Goal: Transaction & Acquisition: Purchase product/service

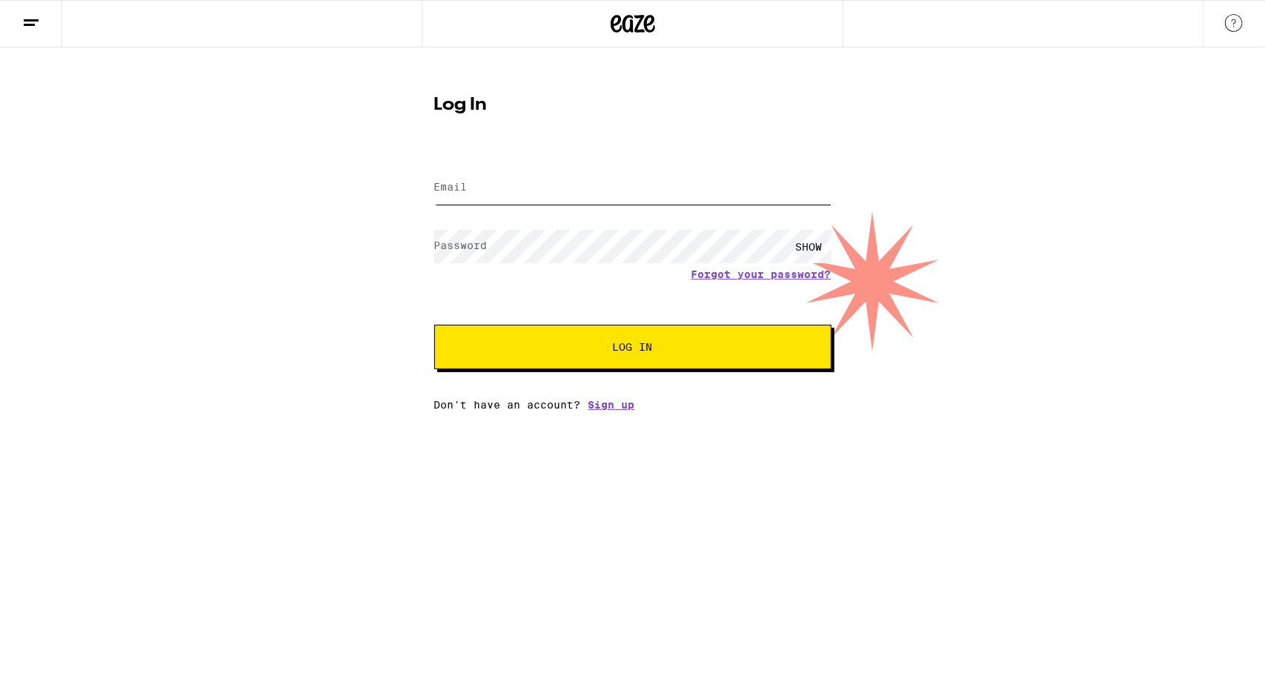
type input "[EMAIL_ADDRESS][DOMAIN_NAME]"
click at [622, 340] on button "Log In" at bounding box center [632, 347] width 397 height 44
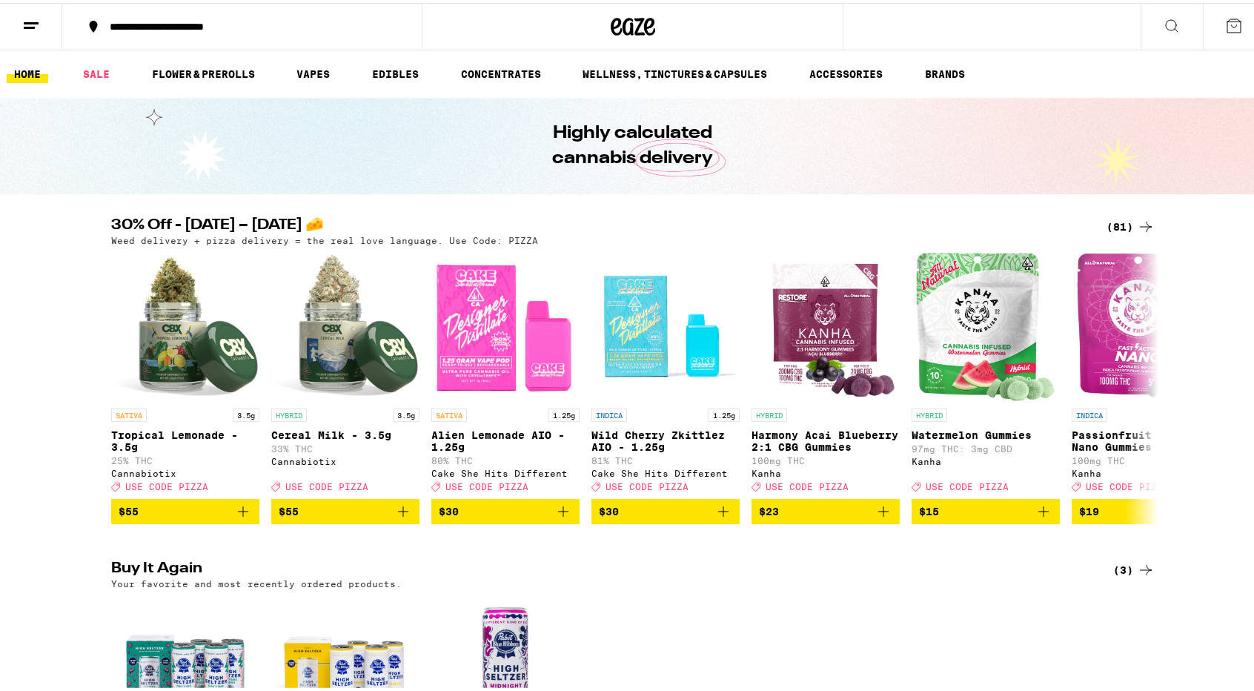
click at [236, 24] on div "**********" at bounding box center [249, 24] width 294 height 10
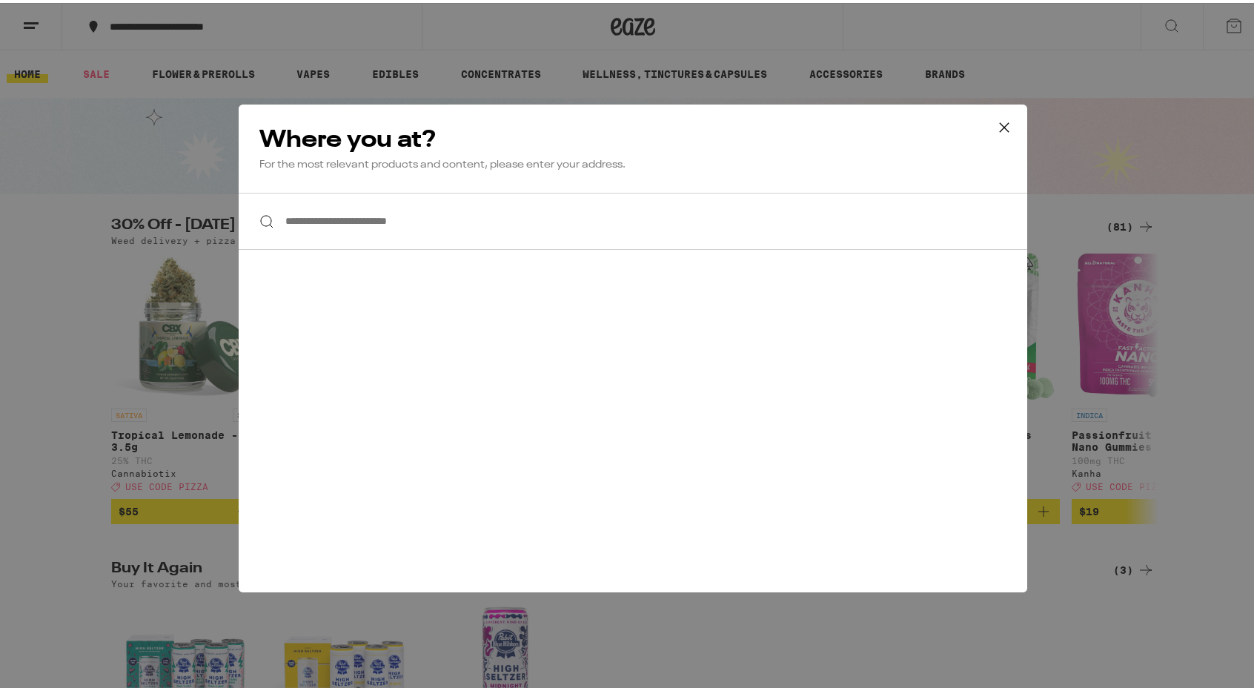
click at [365, 226] on input "**********" at bounding box center [633, 218] width 788 height 57
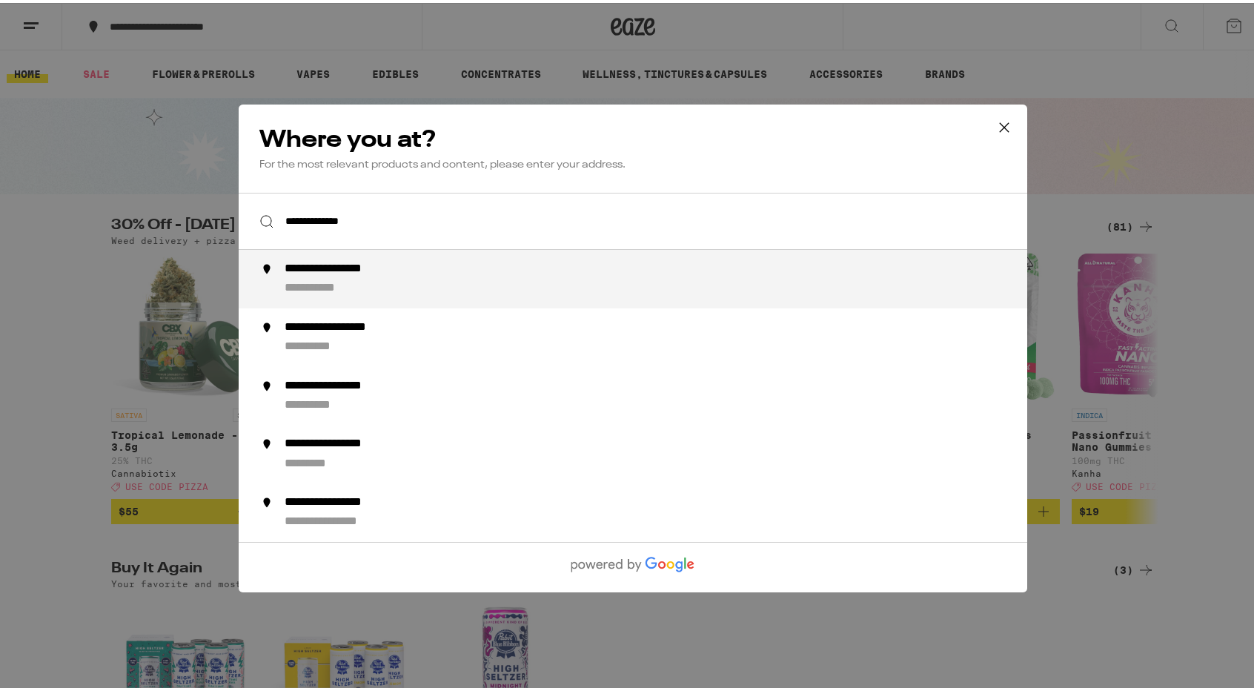
click at [345, 266] on div "**********" at bounding box center [349, 267] width 130 height 16
type input "**********"
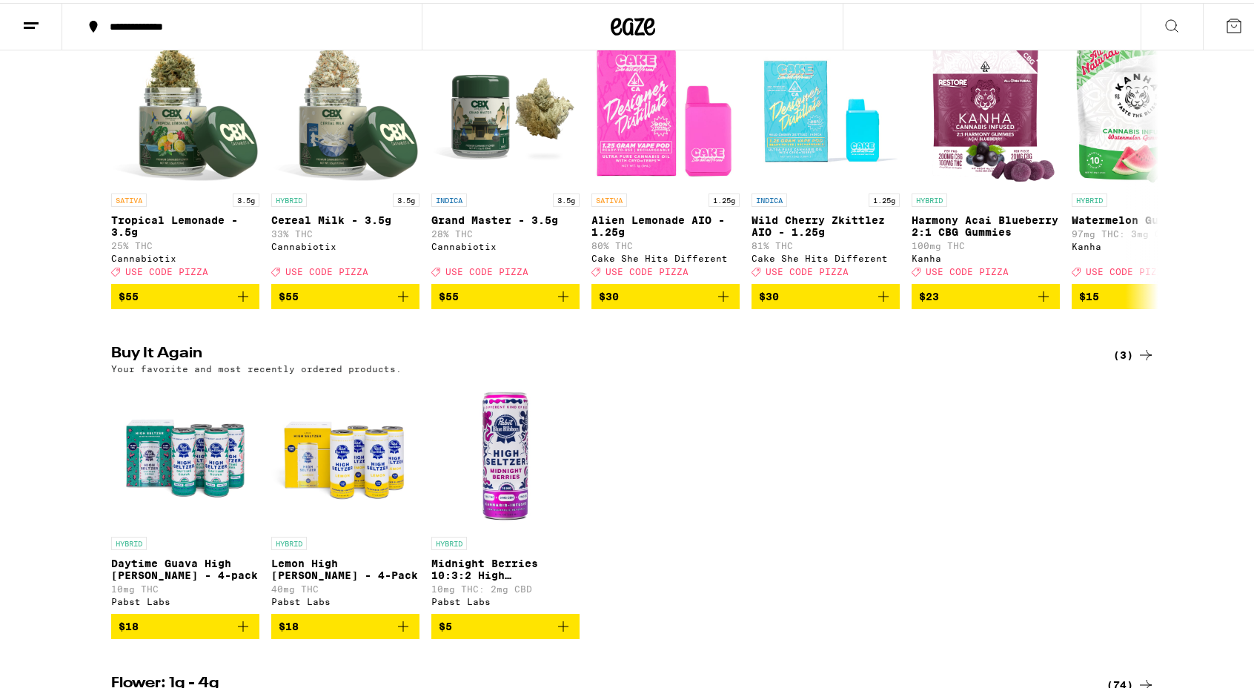
scroll to position [222, 0]
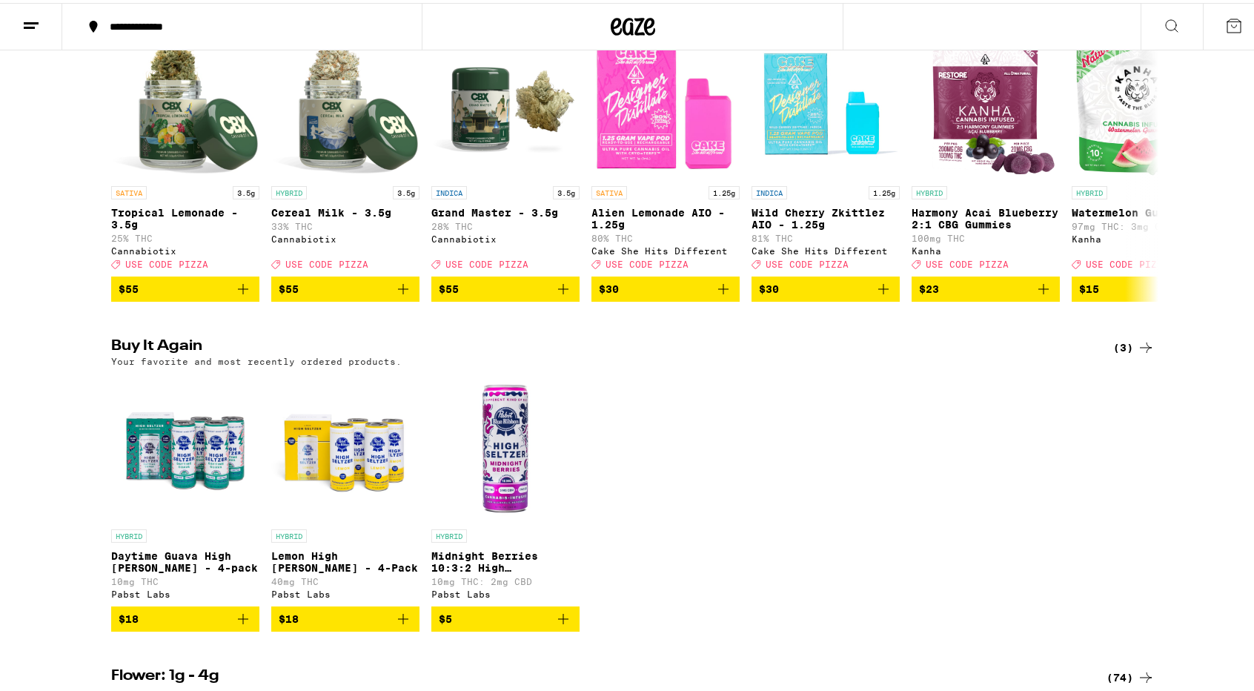
click at [344, 455] on img "Open page for Lemon High Seltzer - 4-Pack from Pabst Labs" at bounding box center [345, 445] width 148 height 148
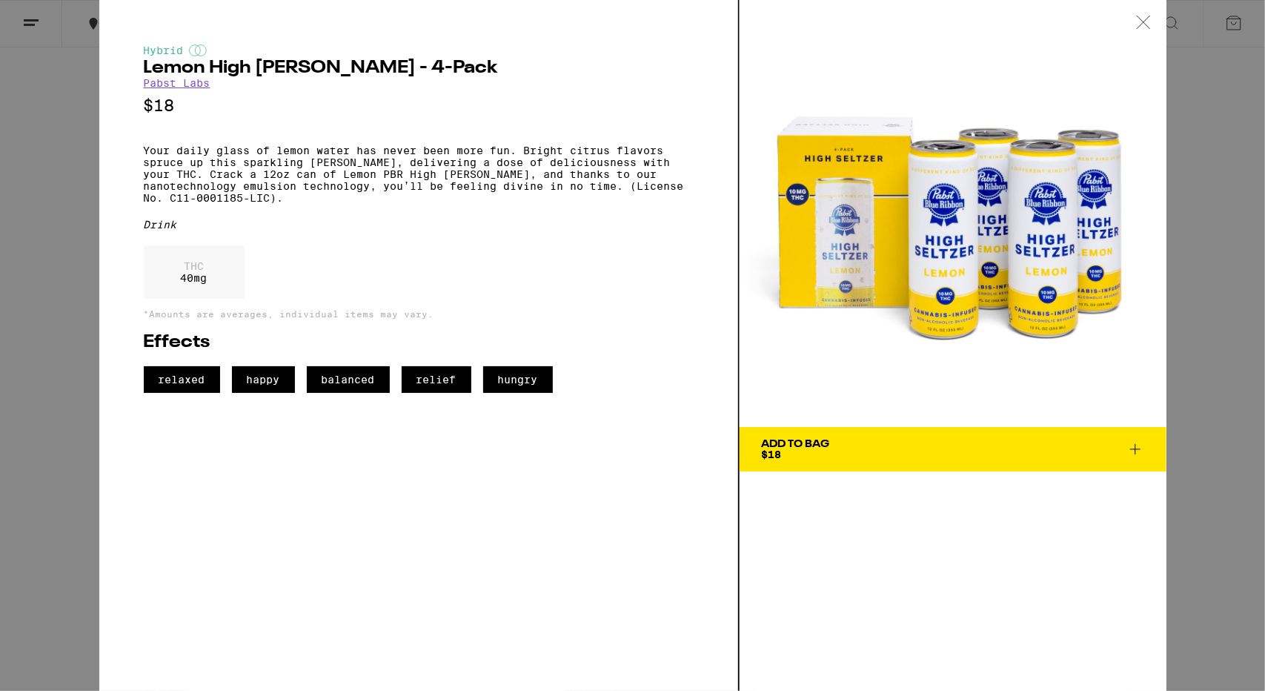
click at [1140, 448] on icon at bounding box center [1135, 449] width 18 height 18
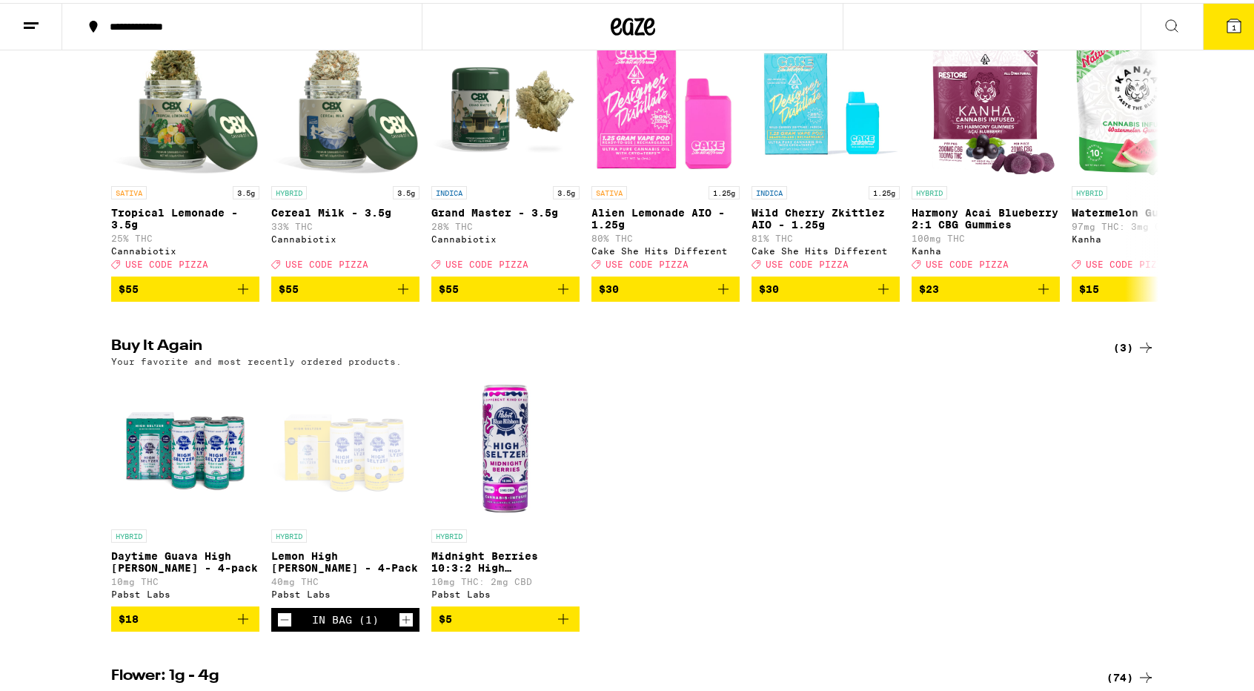
scroll to position [270, 0]
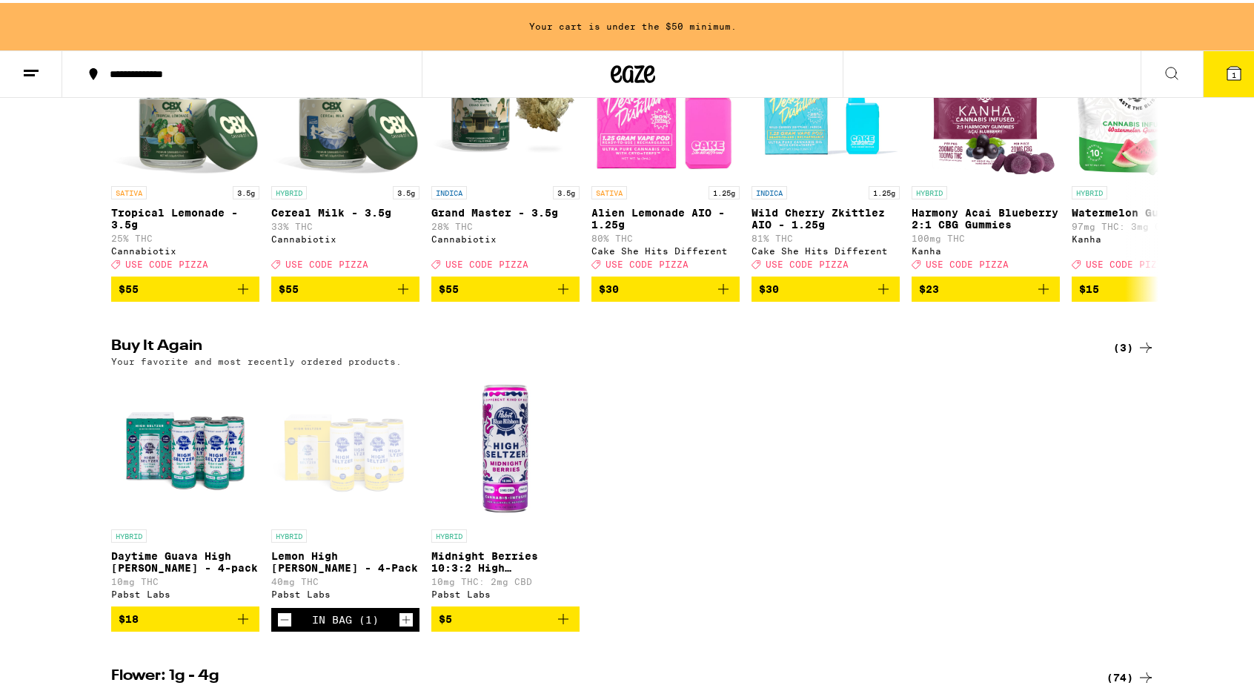
click at [402, 625] on icon "Increment" at bounding box center [405, 617] width 13 height 18
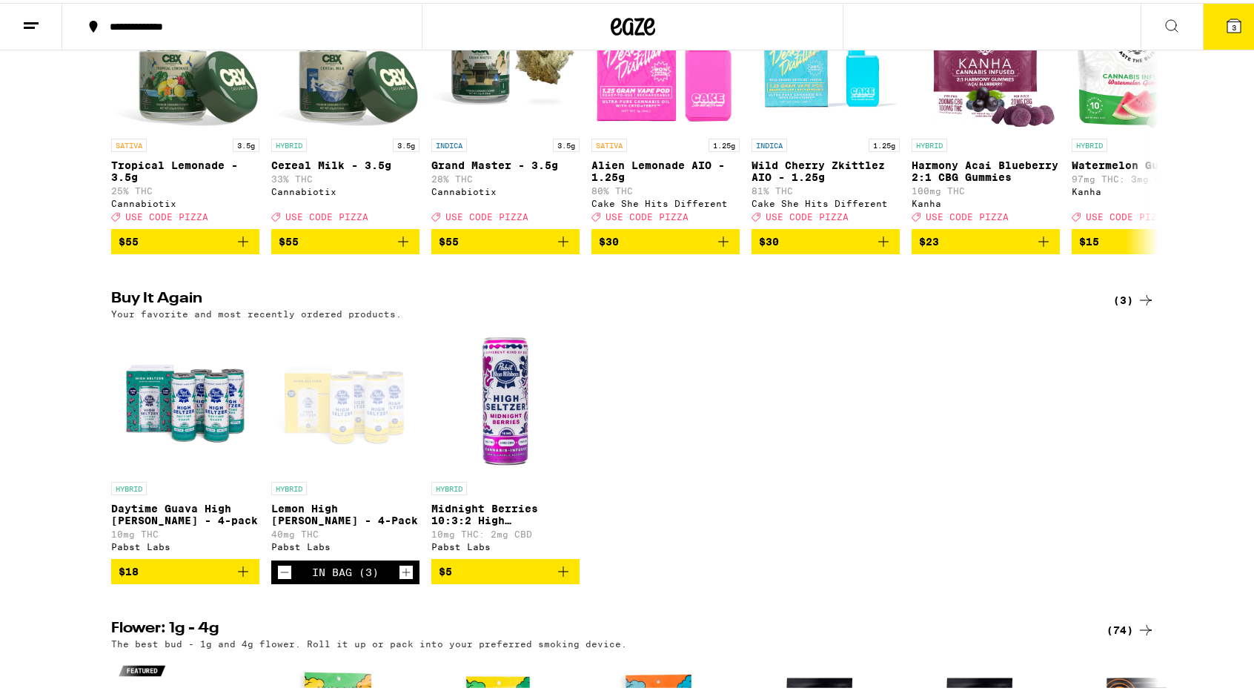
scroll to position [222, 0]
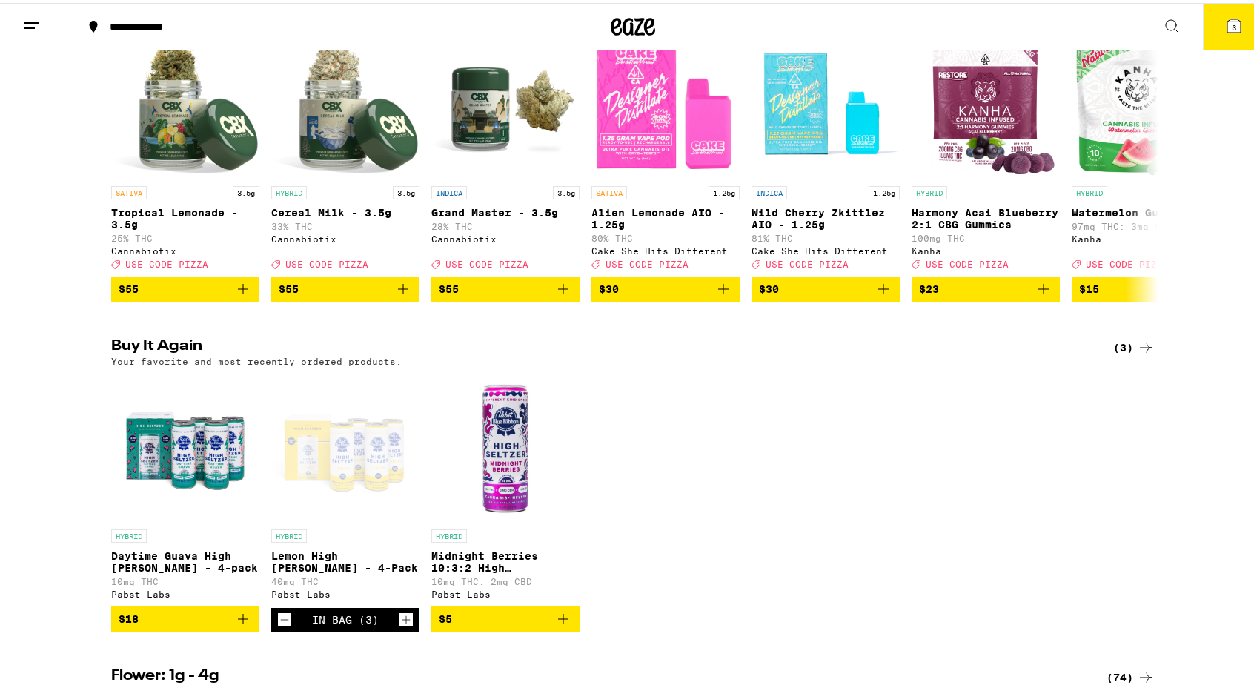
click at [402, 625] on icon "Increment" at bounding box center [405, 617] width 13 height 18
click at [236, 625] on icon "Add to bag" at bounding box center [243, 616] width 18 height 18
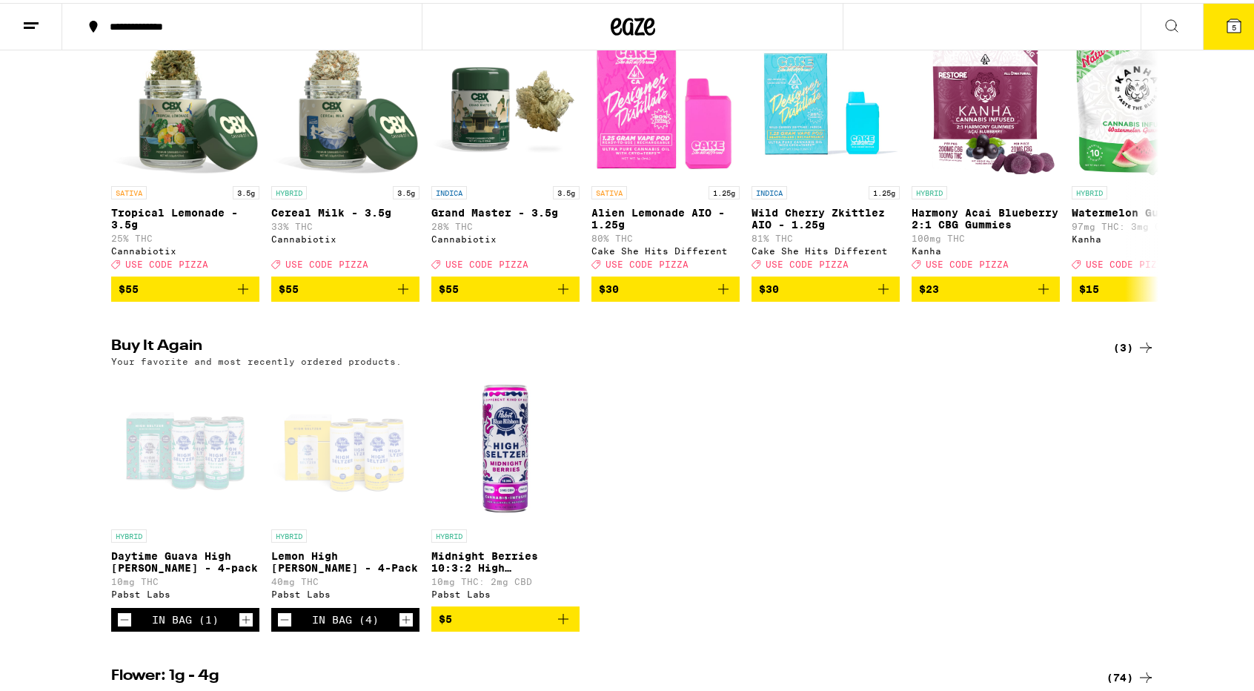
click at [554, 625] on icon "Add to bag" at bounding box center [563, 616] width 18 height 18
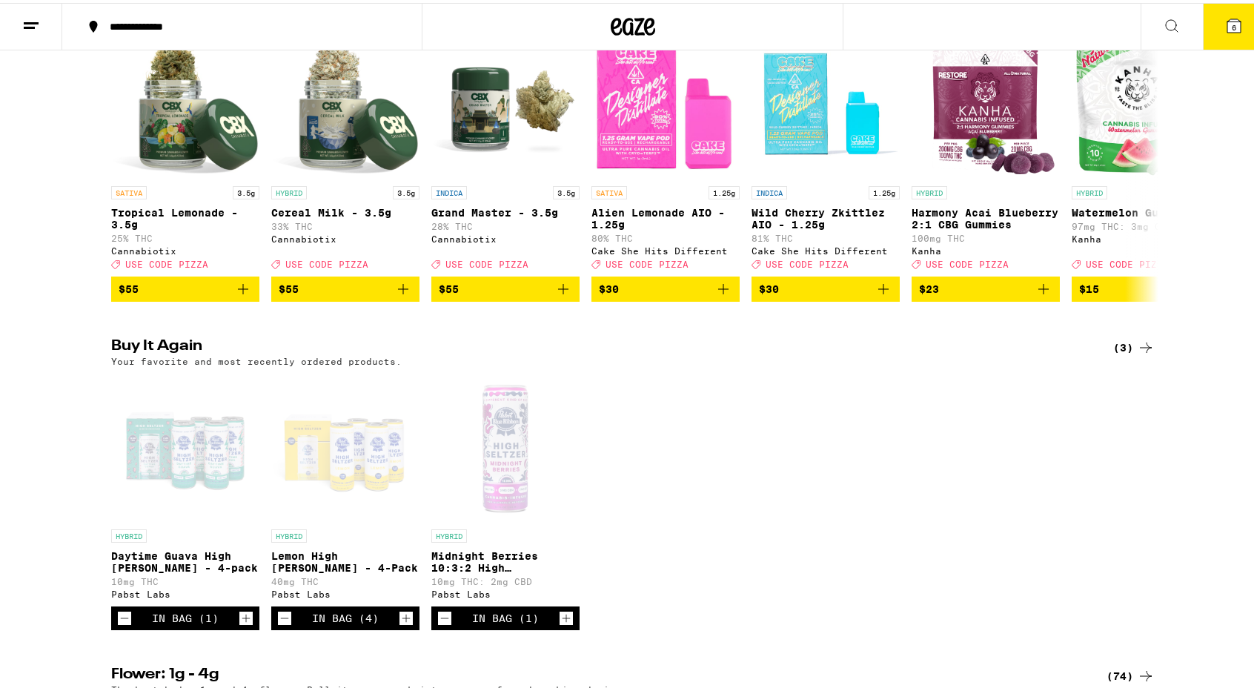
click at [559, 624] on icon "Increment" at bounding box center [565, 615] width 13 height 18
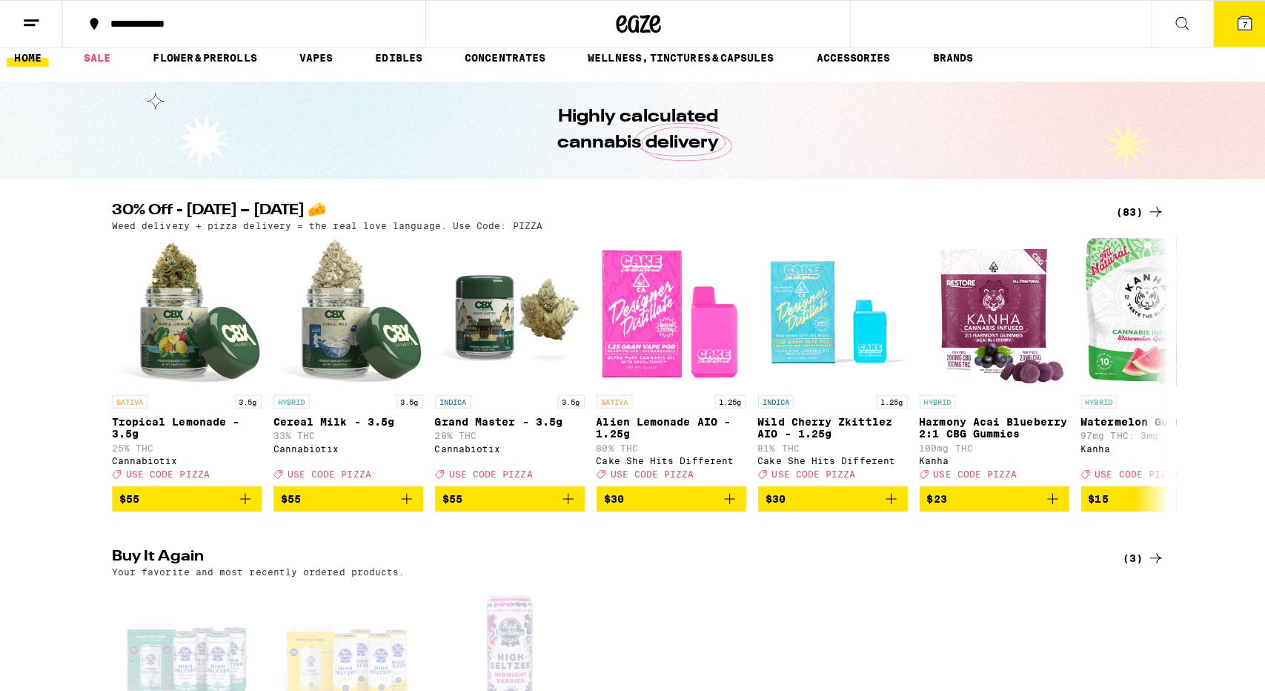
scroll to position [0, 0]
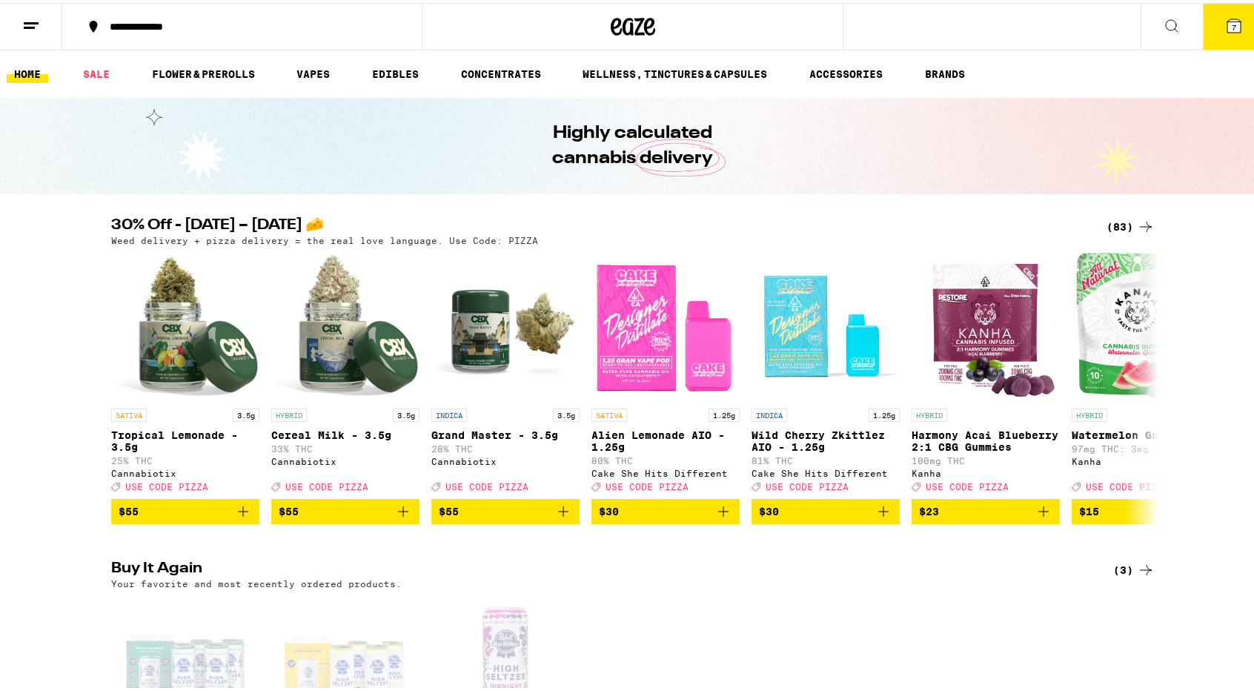
click at [1163, 21] on icon at bounding box center [1172, 23] width 18 height 18
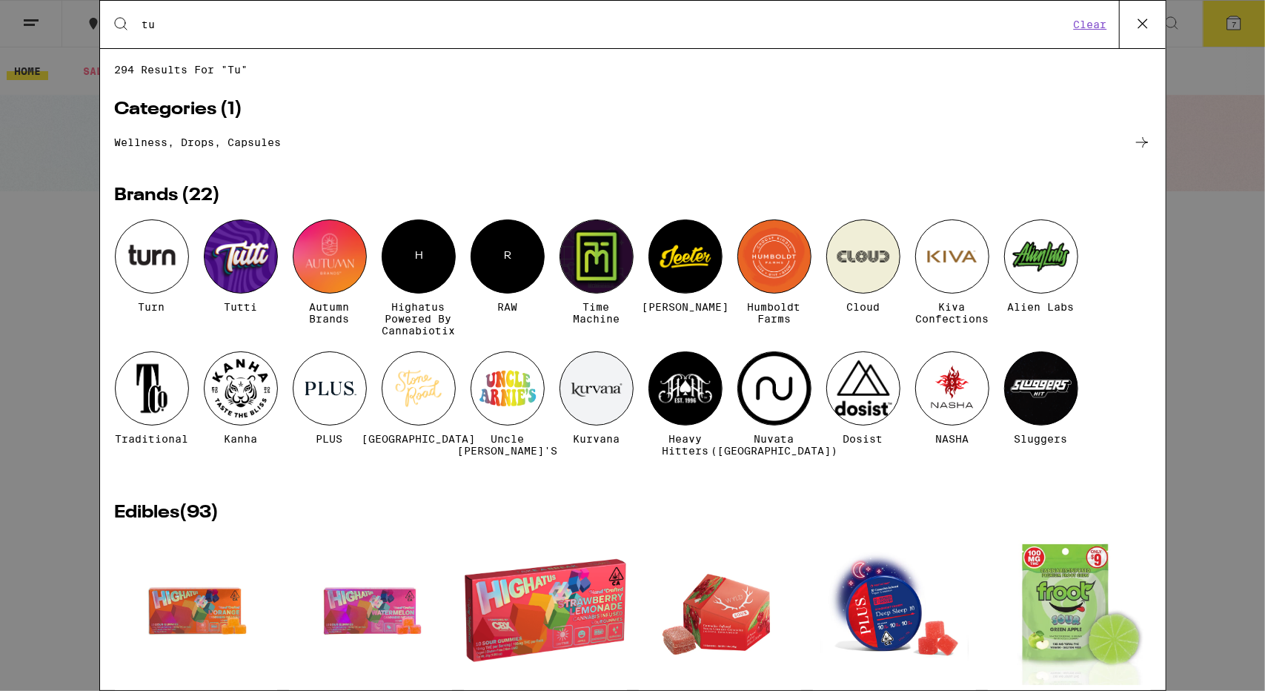
type input "t"
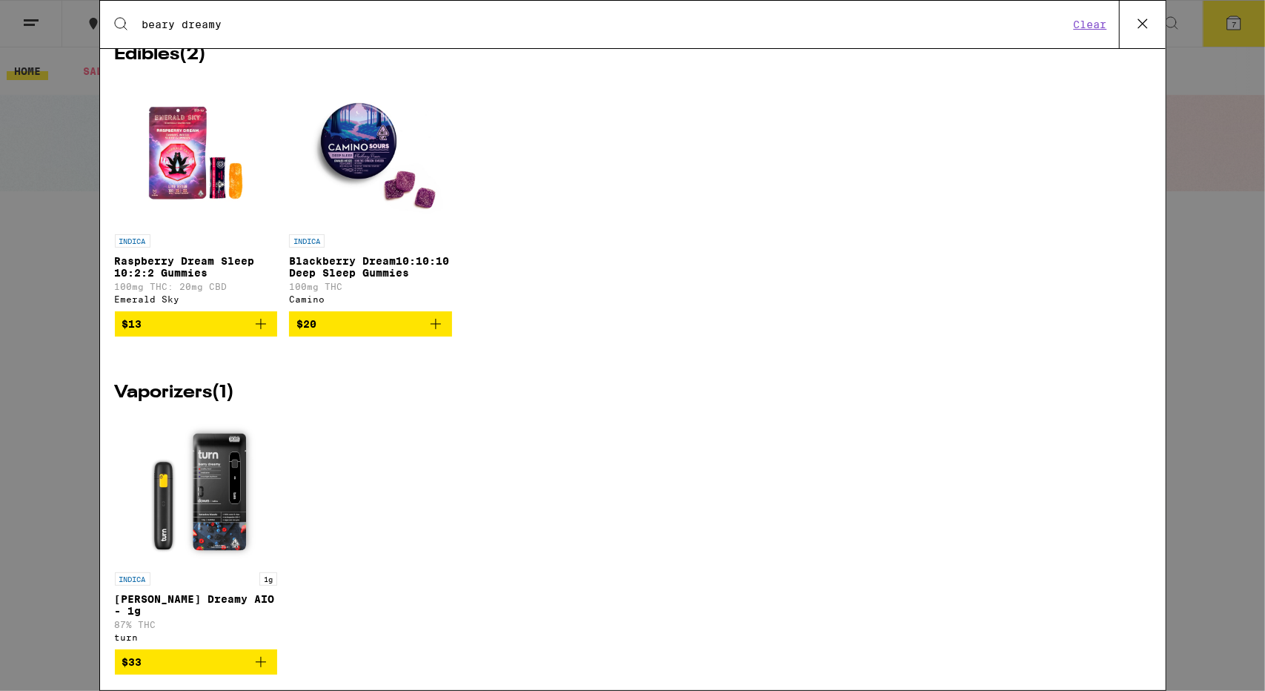
scroll to position [67, 0]
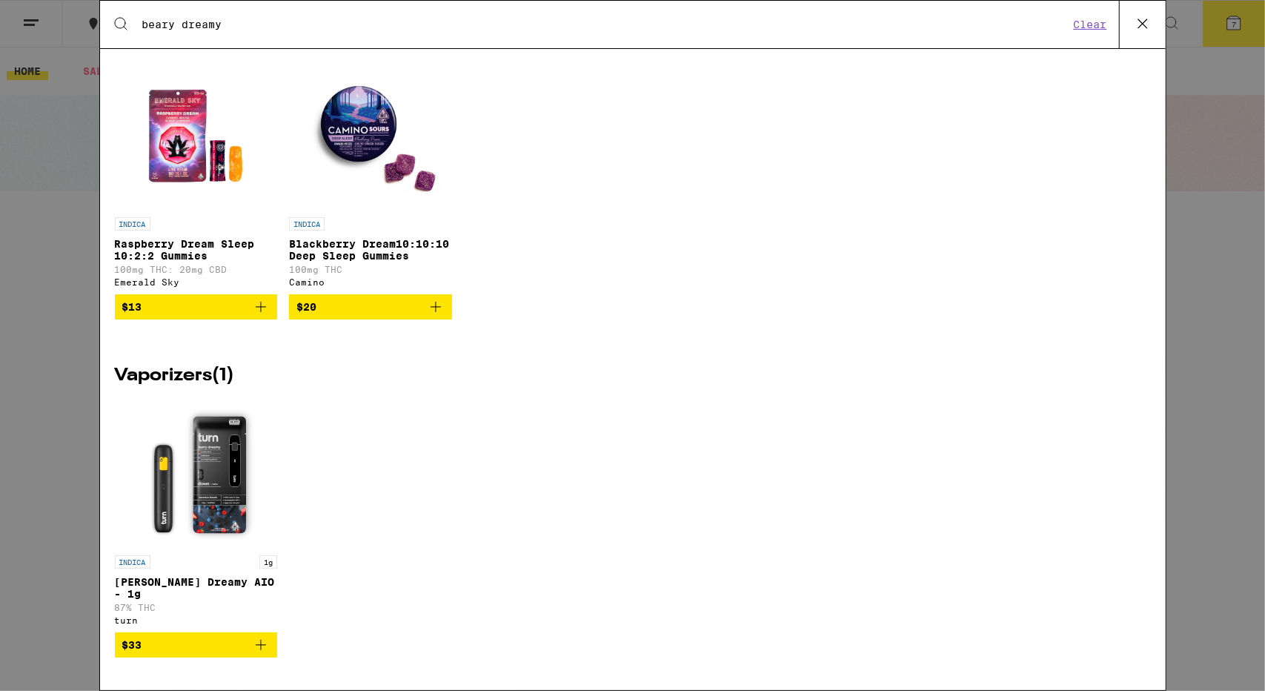
click at [261, 646] on icon "Add to bag" at bounding box center [261, 645] width 18 height 18
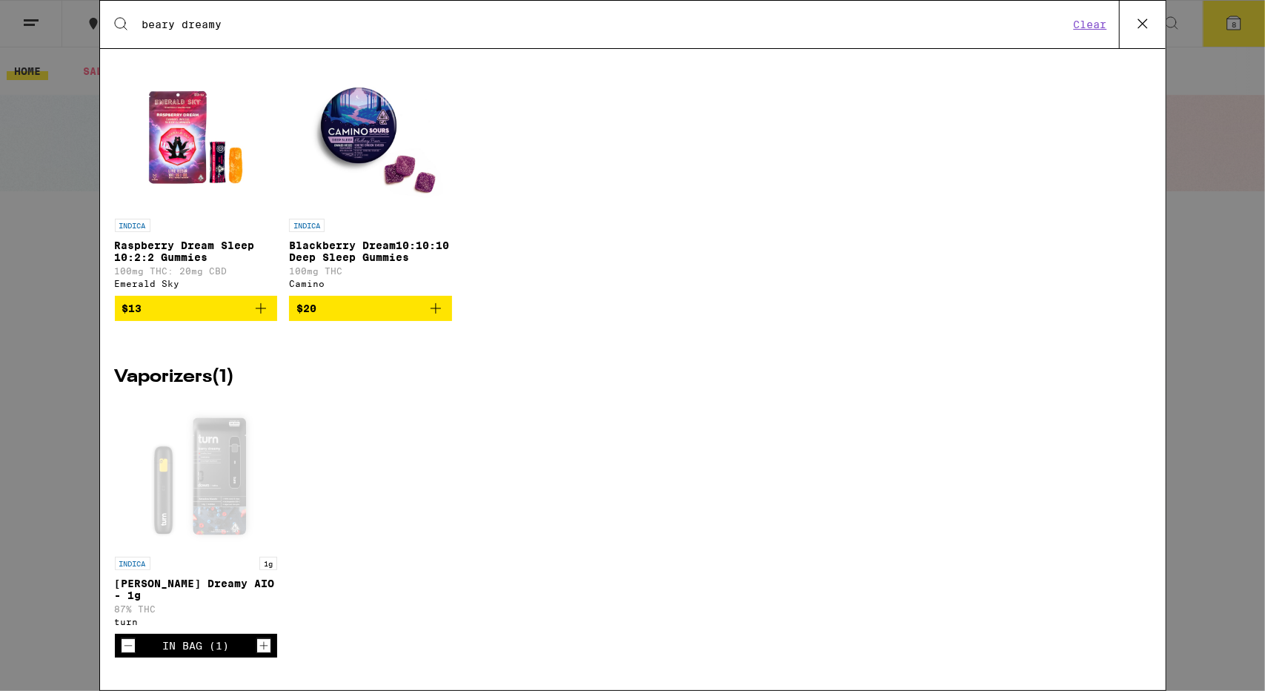
click at [236, 26] on input "beary dreamy" at bounding box center [606, 24] width 928 height 13
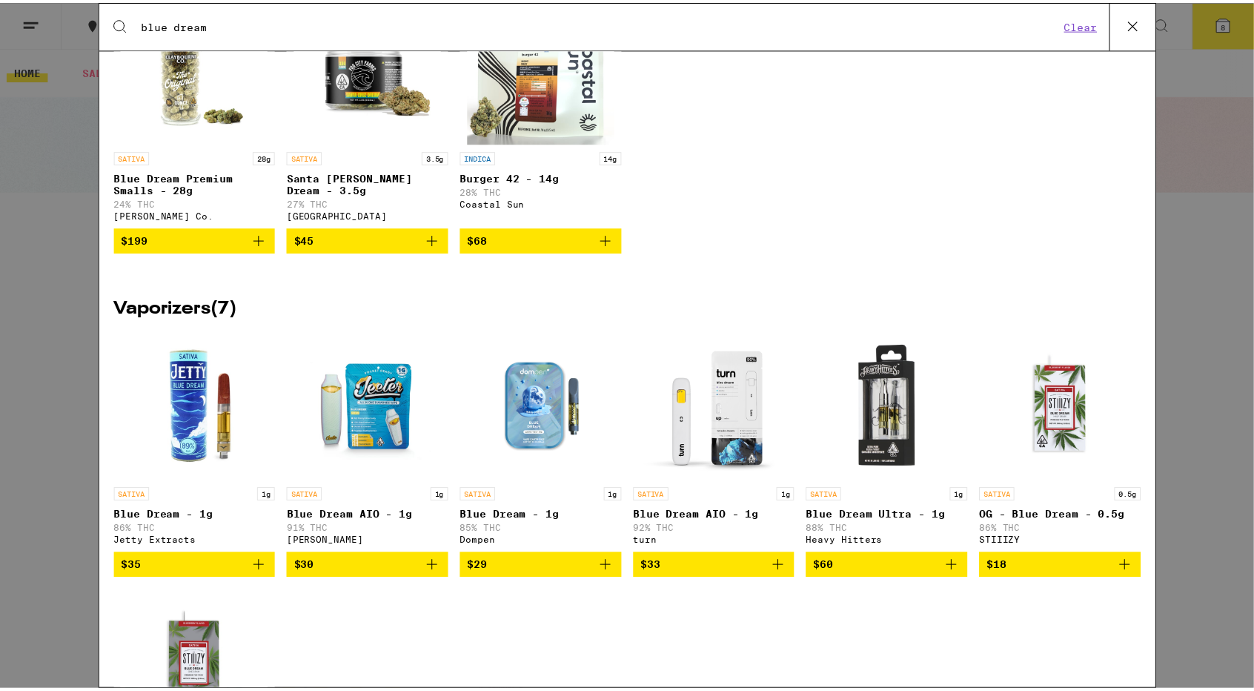
scroll to position [445, 0]
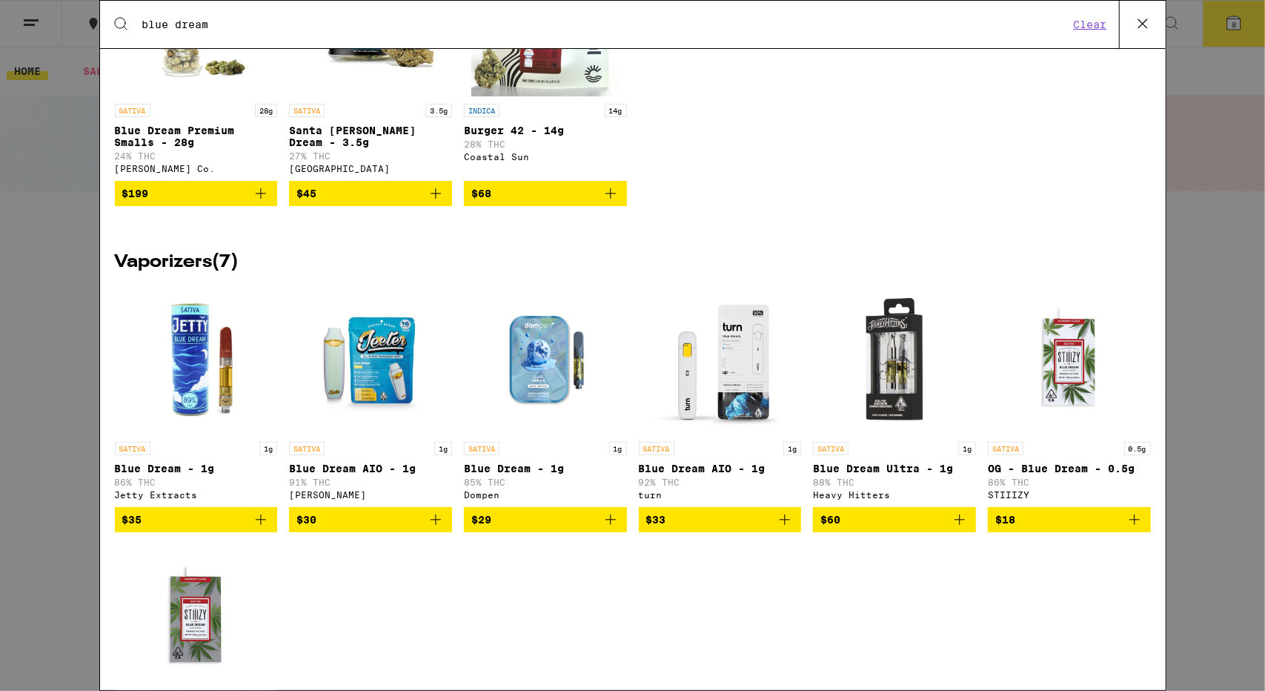
click at [776, 528] on icon "Add to bag" at bounding box center [785, 520] width 18 height 18
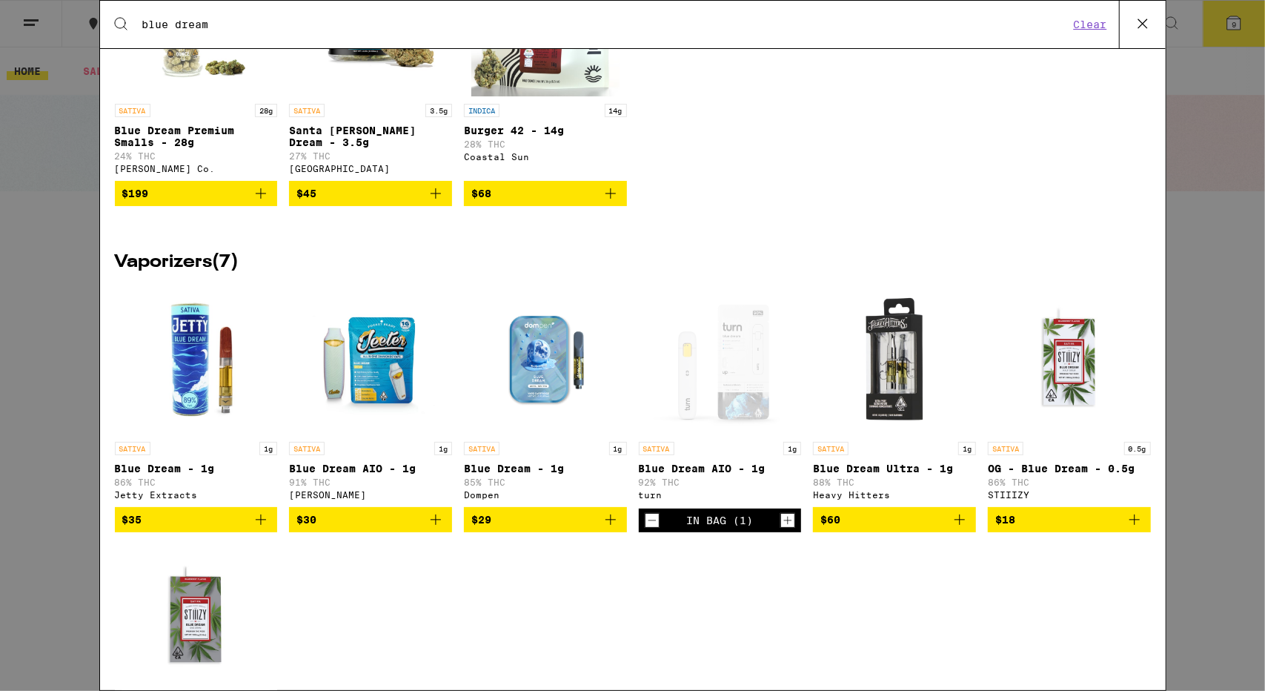
click at [267, 24] on input "blue dream" at bounding box center [606, 24] width 928 height 13
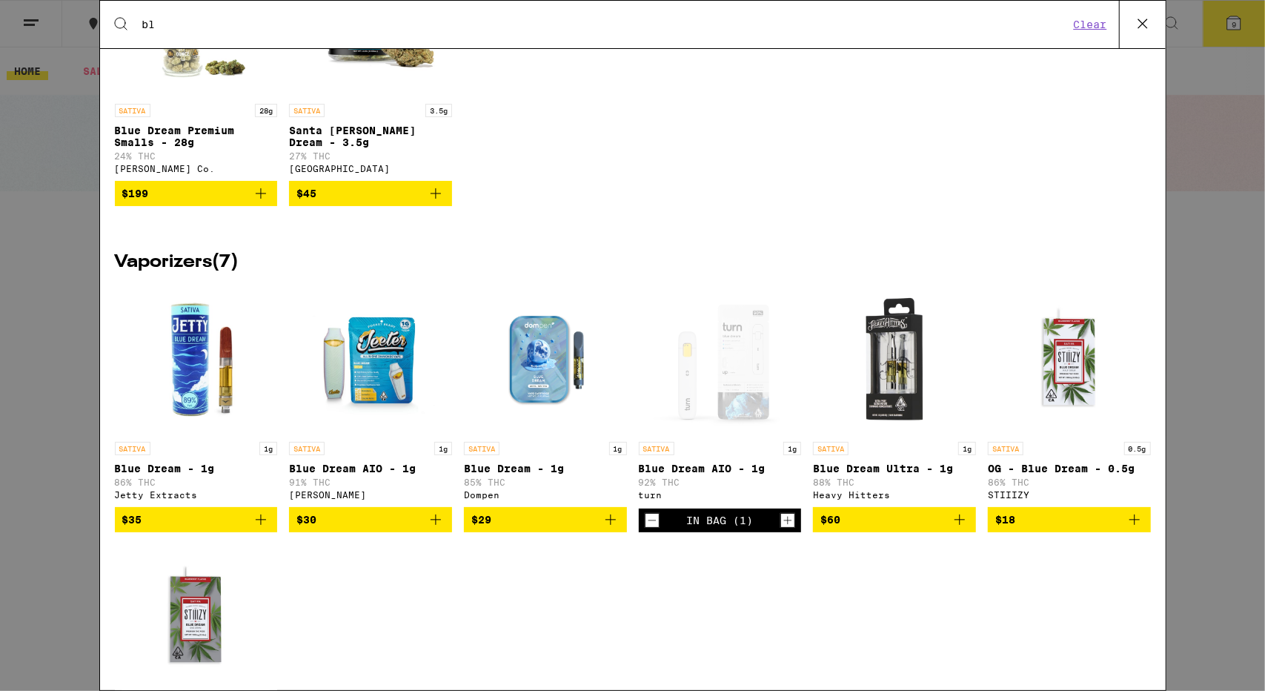
type input "b"
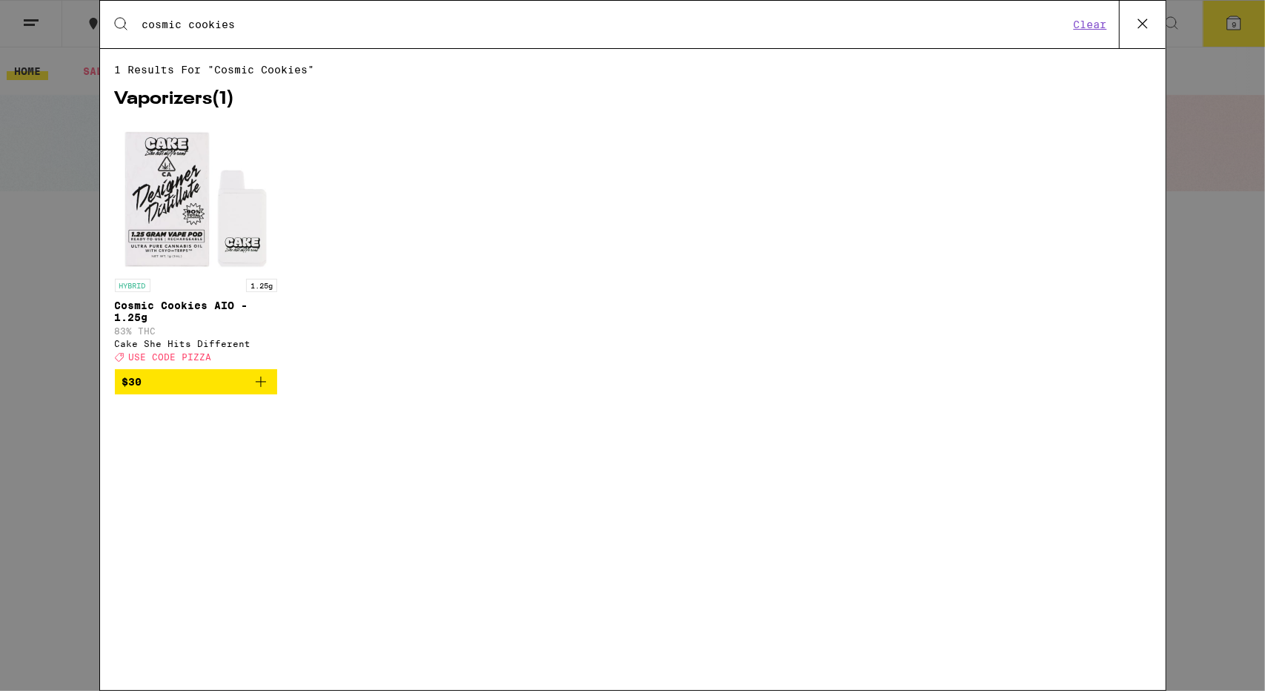
type input "cosmic cookies"
click at [259, 391] on icon "Add to bag" at bounding box center [261, 382] width 18 height 18
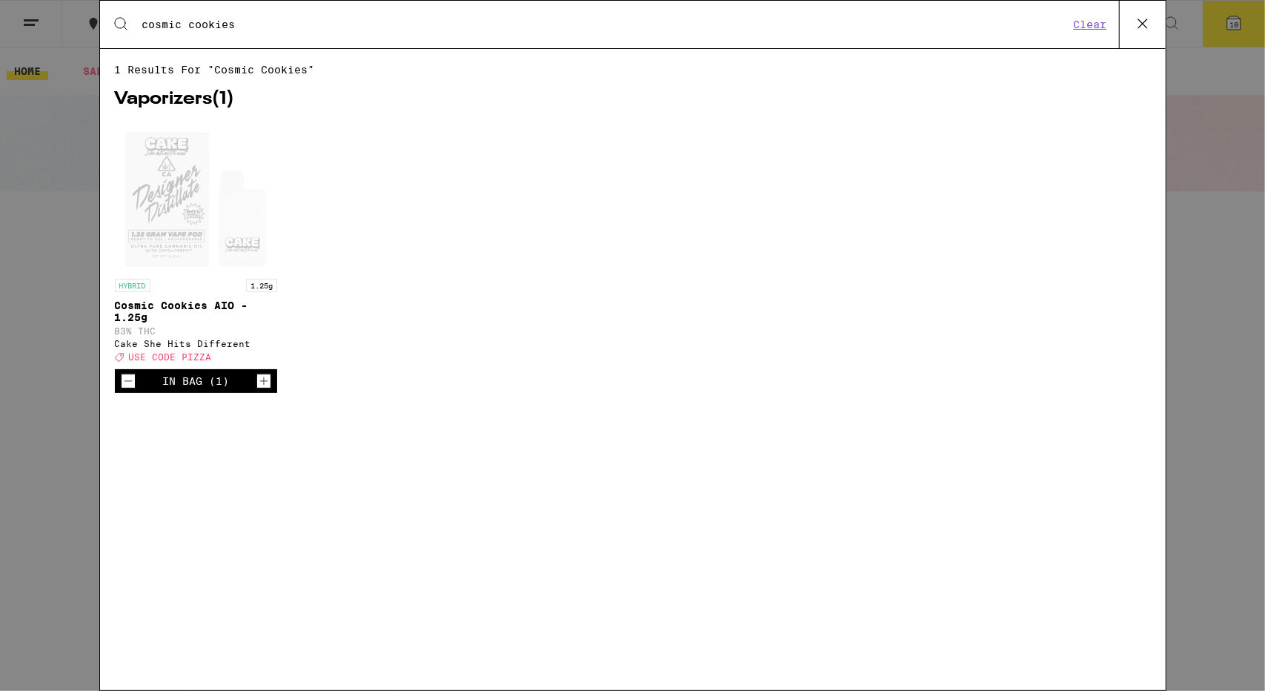
click at [1134, 19] on icon at bounding box center [1143, 24] width 22 height 22
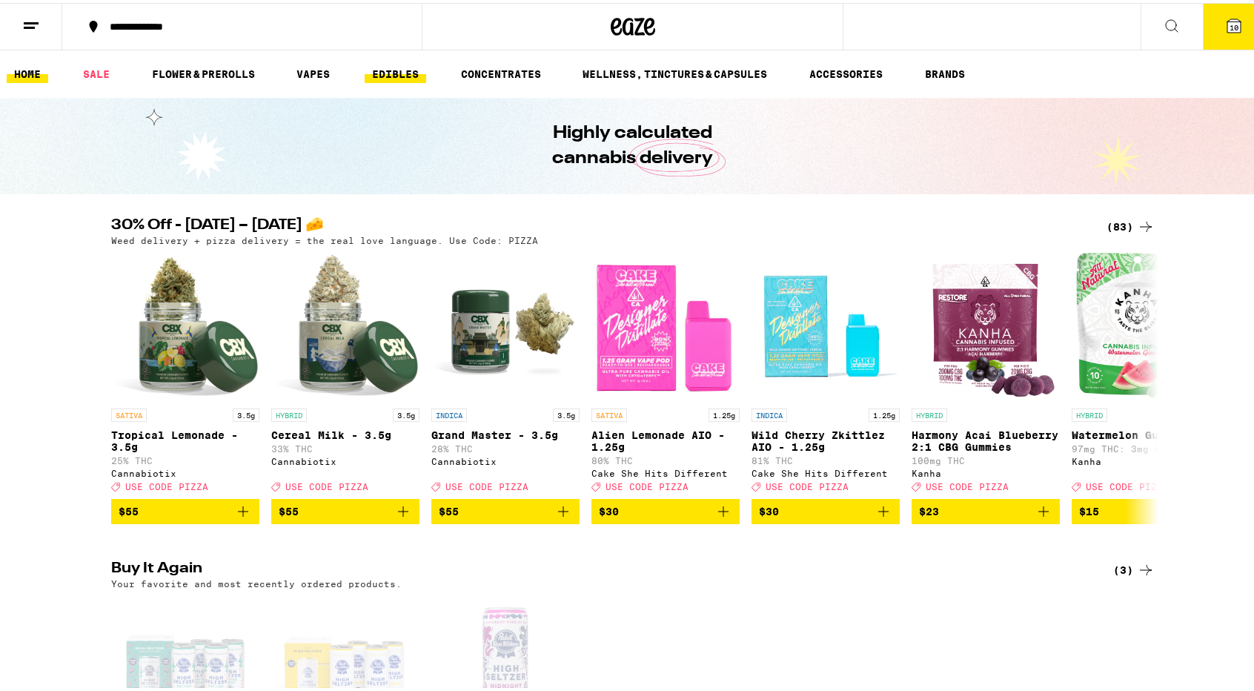
click at [401, 72] on link "EDIBLES" at bounding box center [396, 71] width 62 height 18
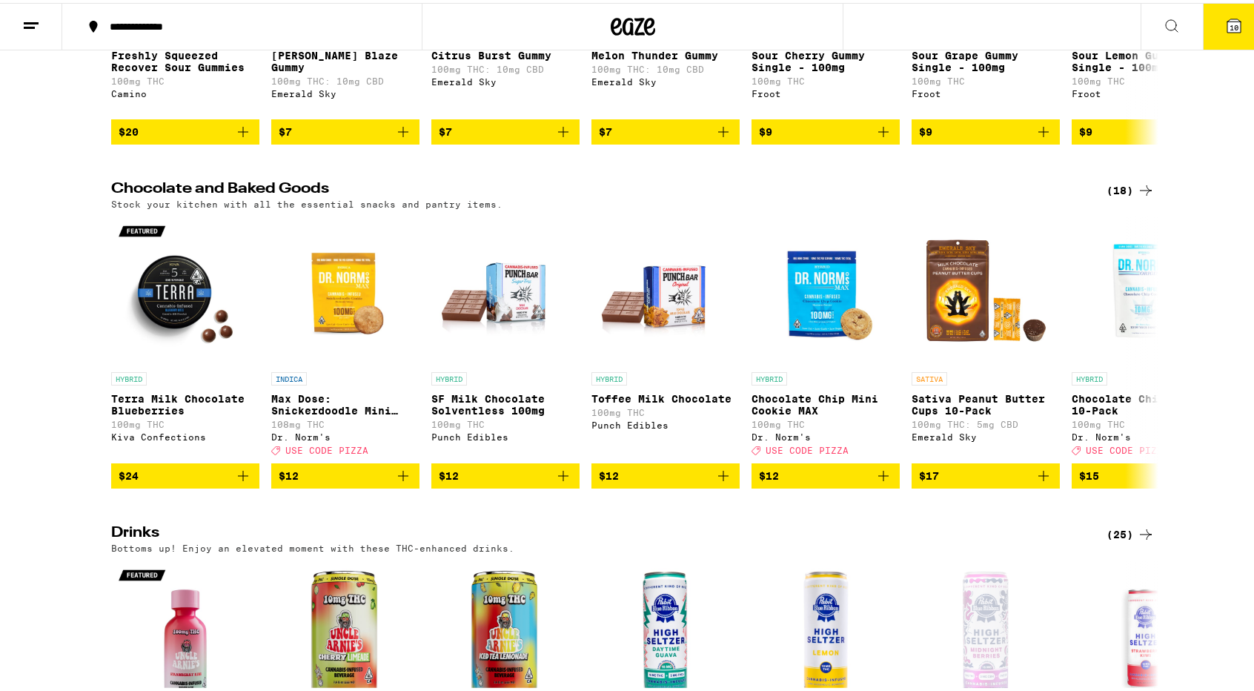
scroll to position [667, 0]
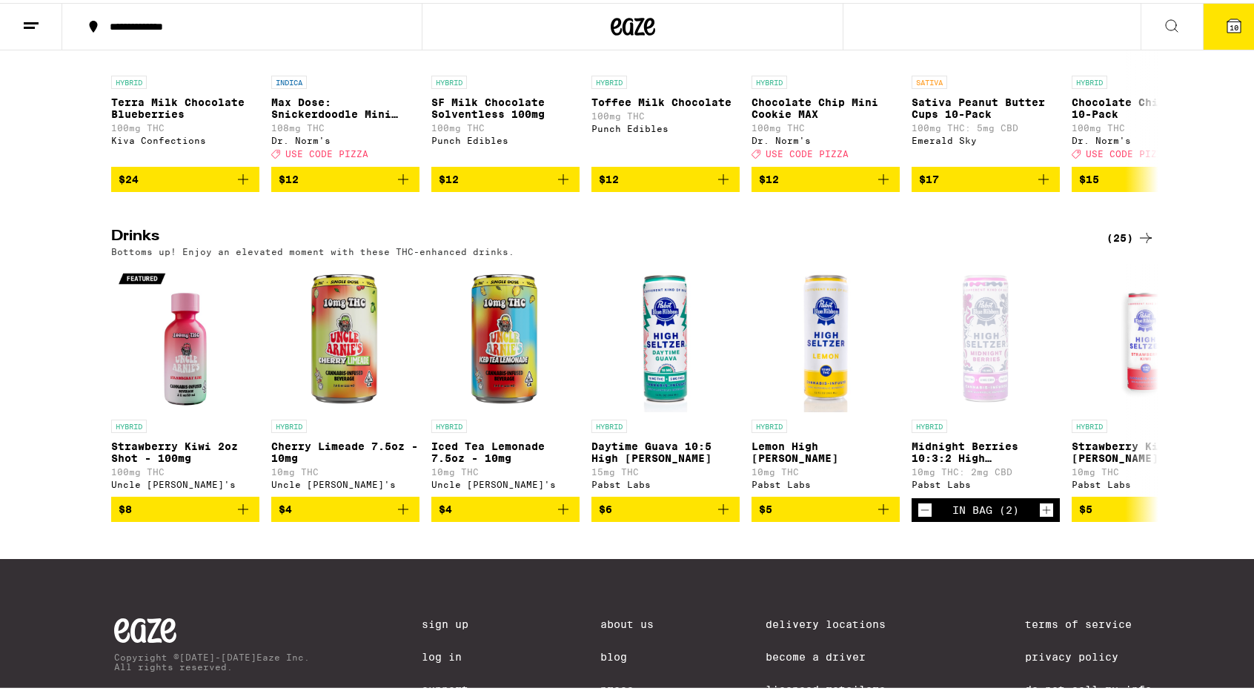
click at [1137, 244] on icon at bounding box center [1146, 235] width 18 height 18
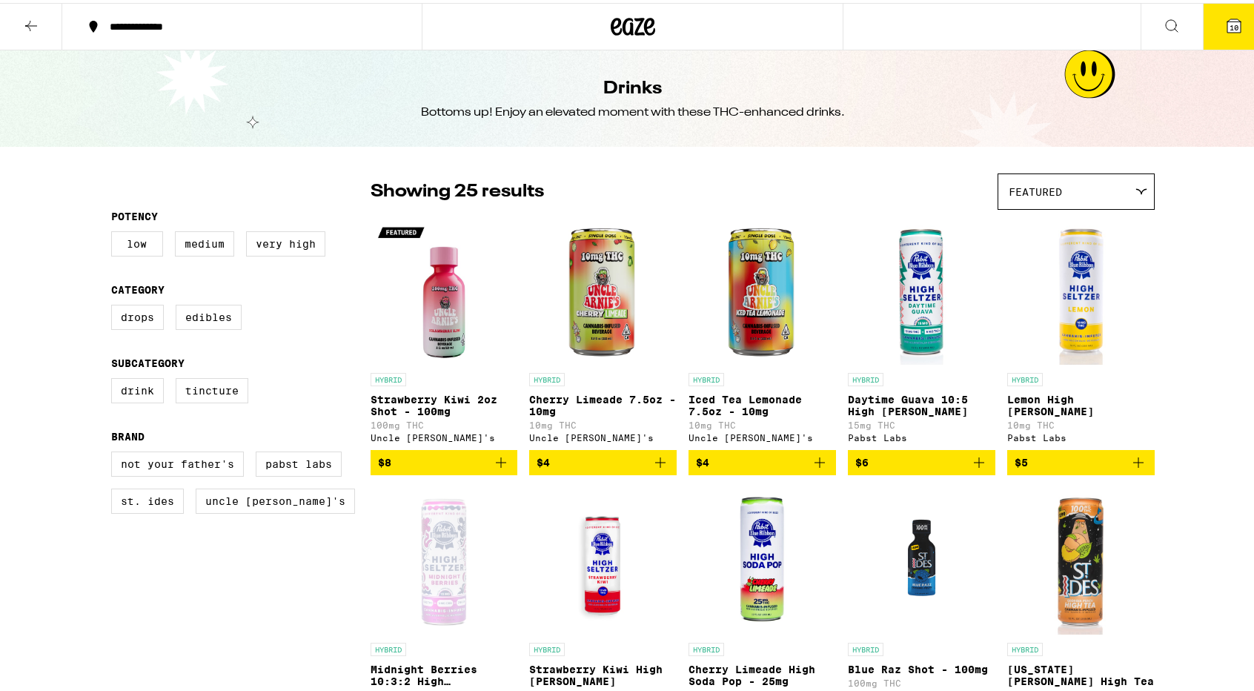
click at [1106, 262] on img "Open page for Lemon High Seltzer from Pabst Labs" at bounding box center [1080, 288] width 147 height 148
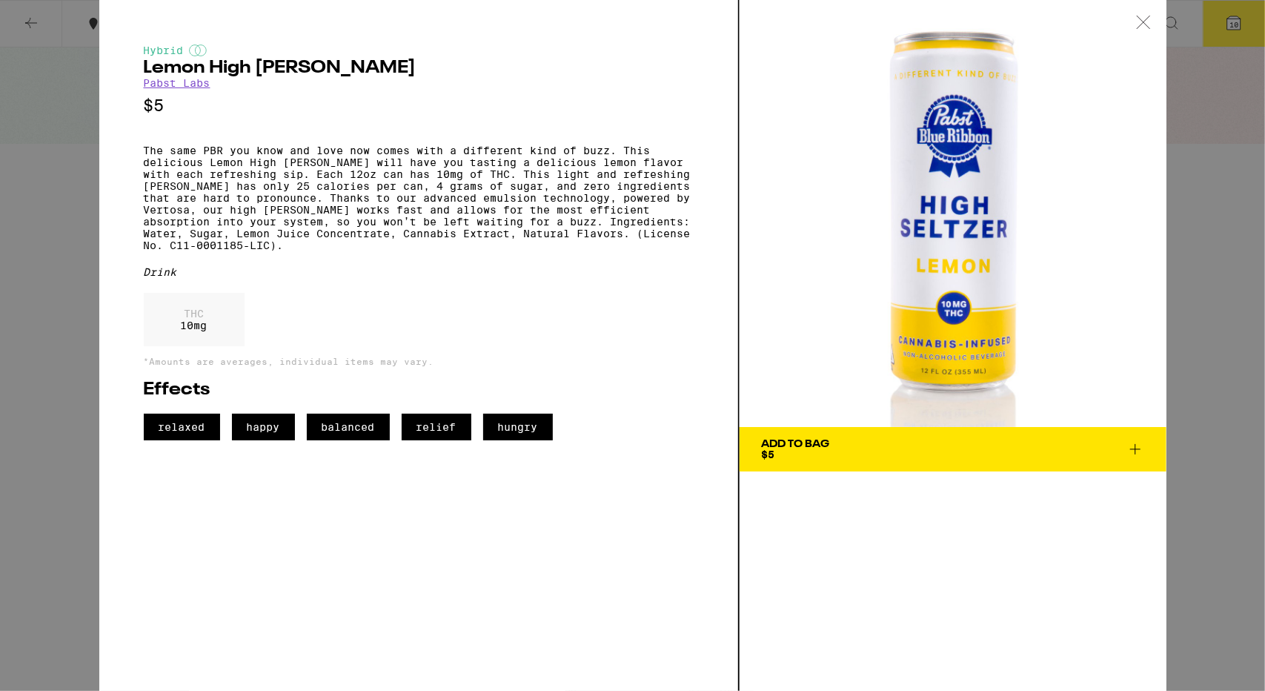
click at [1146, 21] on icon at bounding box center [1143, 22] width 15 height 13
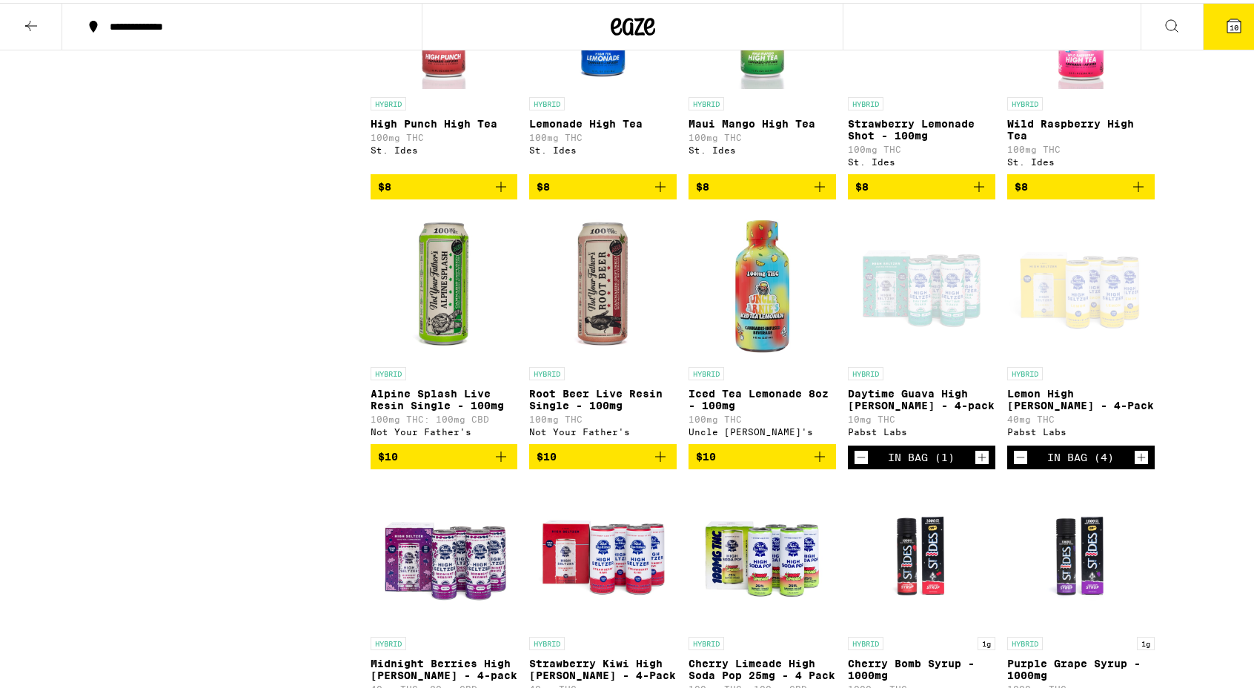
scroll to position [1037, 0]
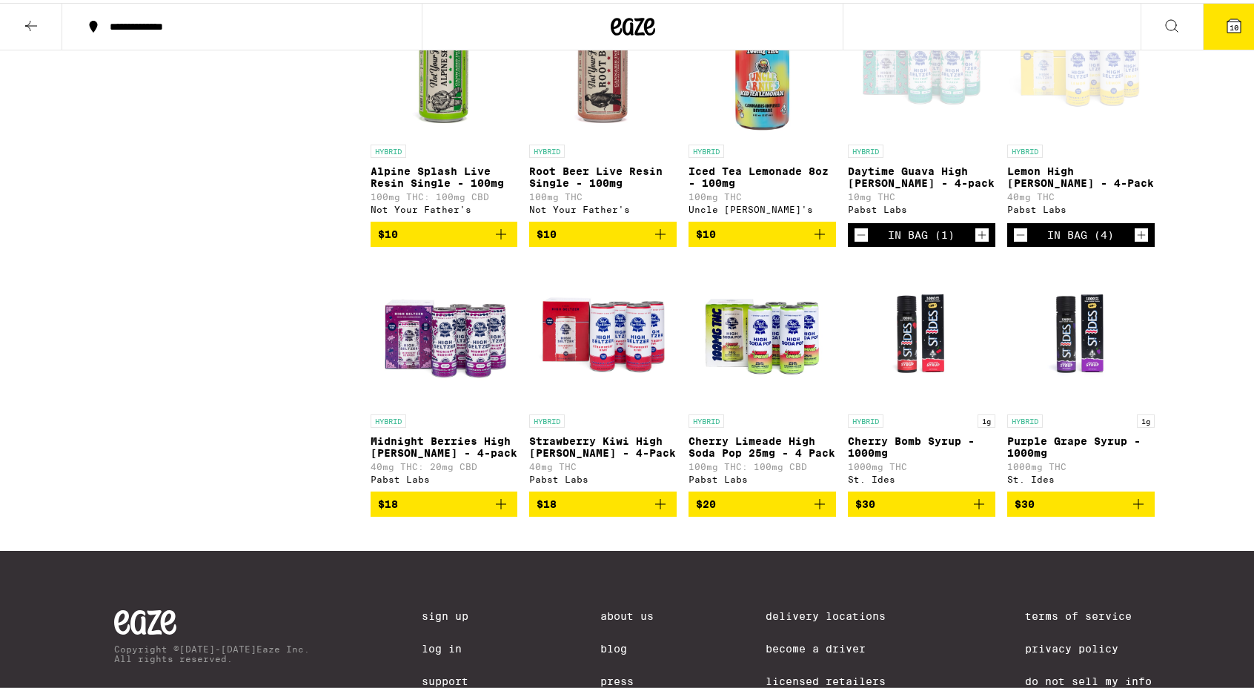
click at [494, 510] on icon "Add to bag" at bounding box center [501, 501] width 18 height 18
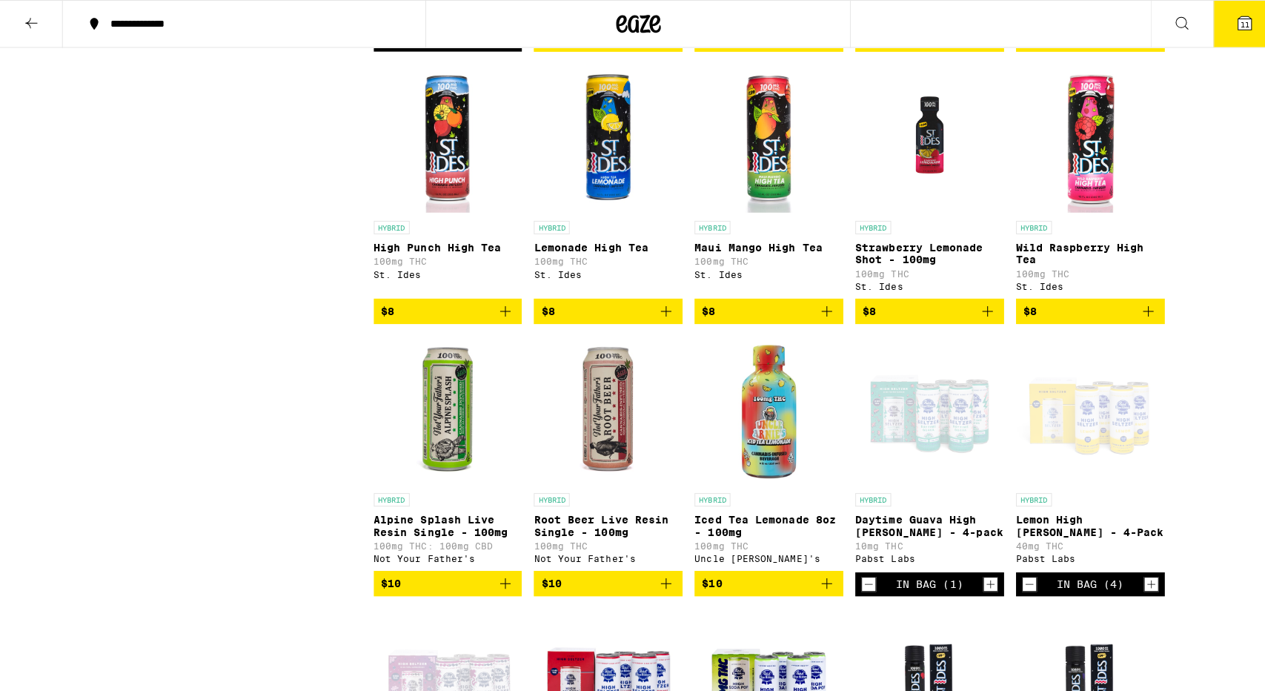
scroll to position [593, 0]
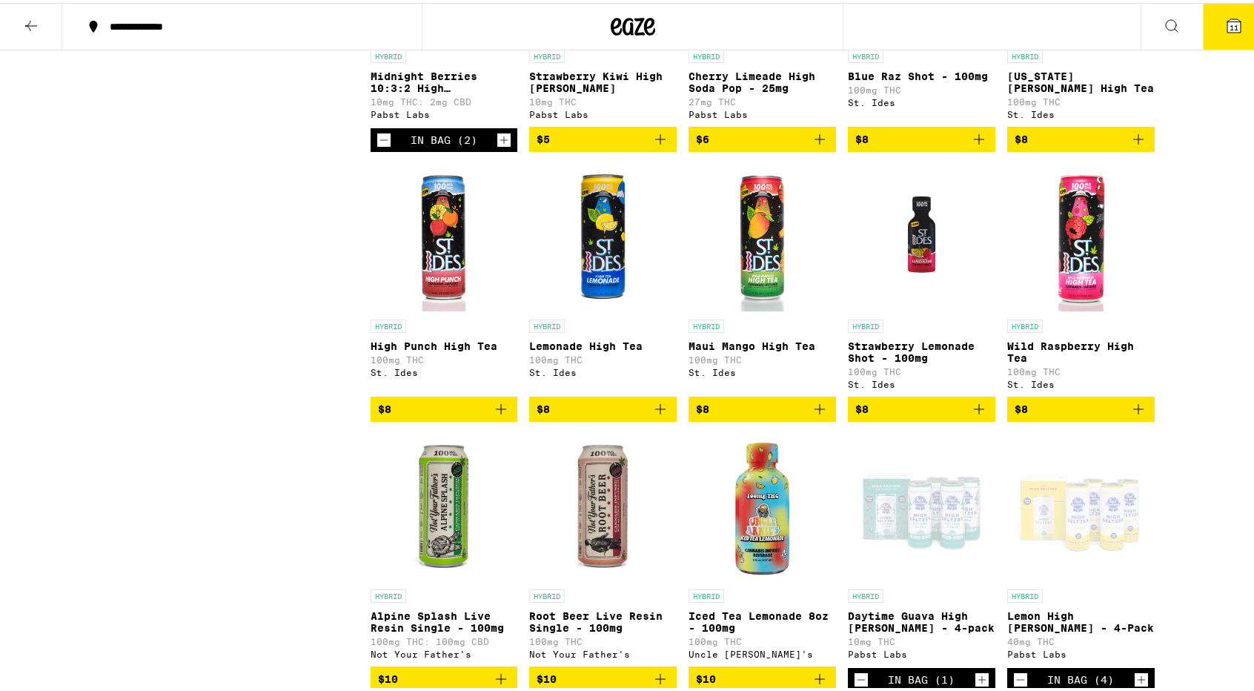
click at [1229, 23] on span "11" at bounding box center [1233, 24] width 9 height 9
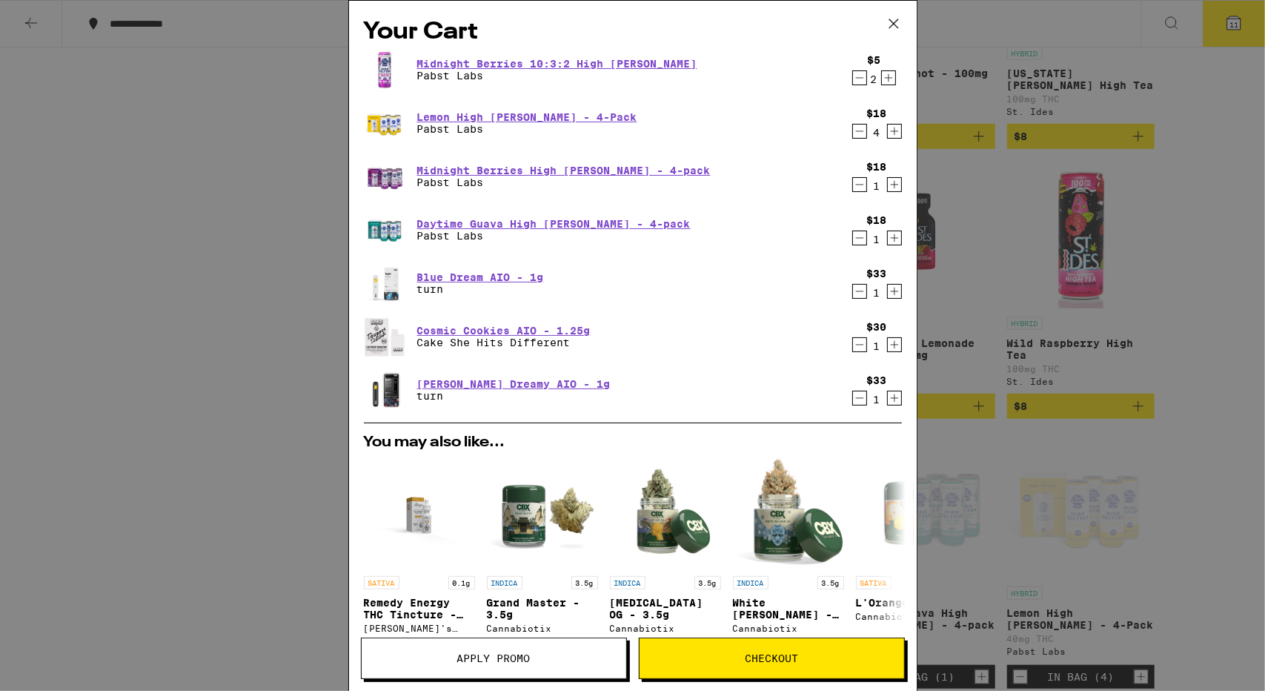
click at [853, 78] on icon "Decrement" at bounding box center [859, 78] width 13 height 18
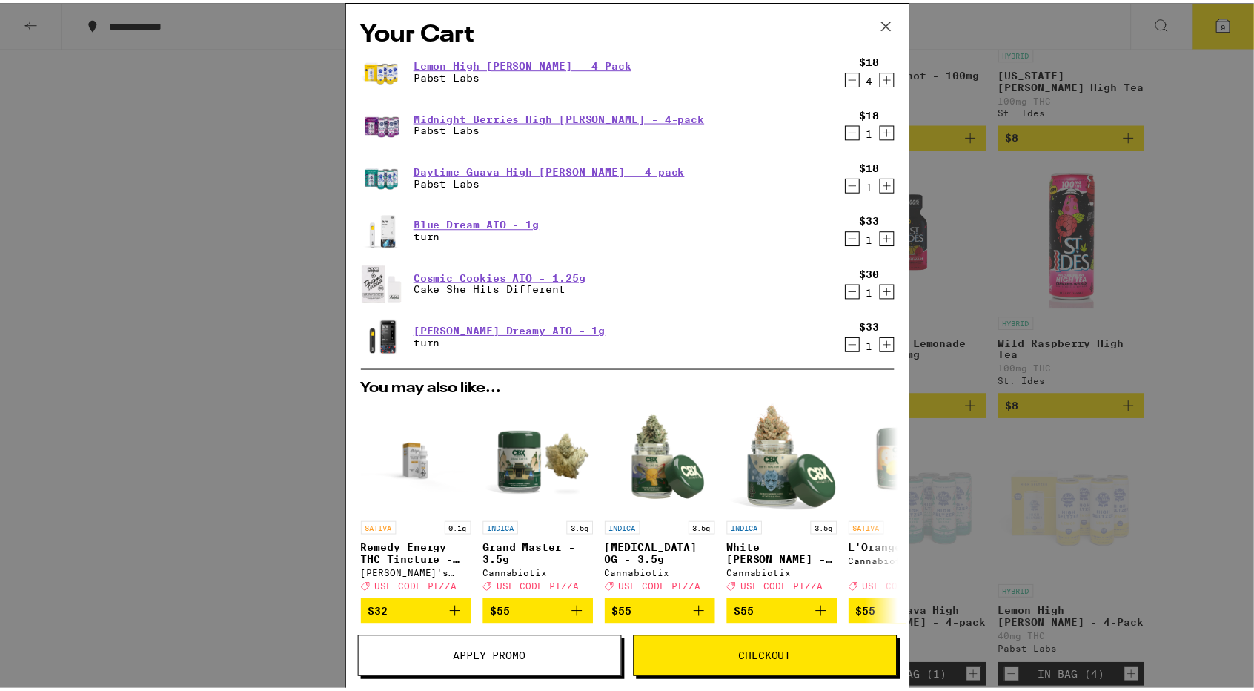
scroll to position [207, 0]
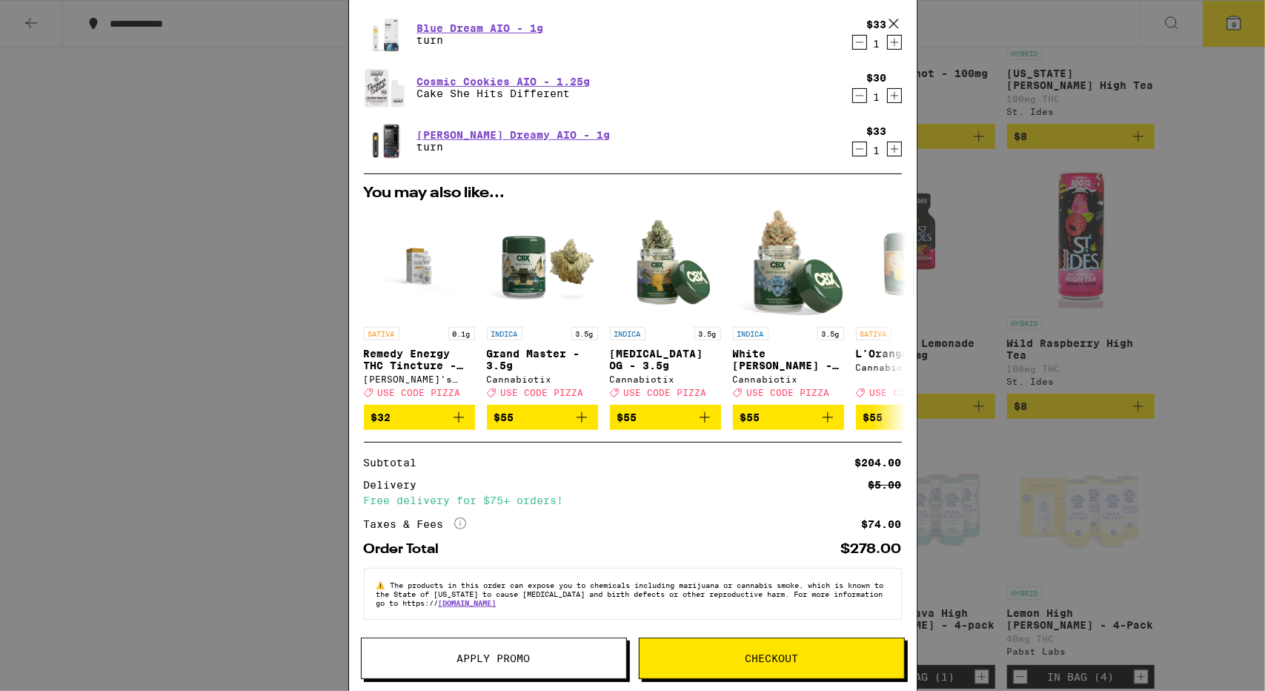
click at [520, 653] on span "Apply Promo" at bounding box center [493, 658] width 73 height 10
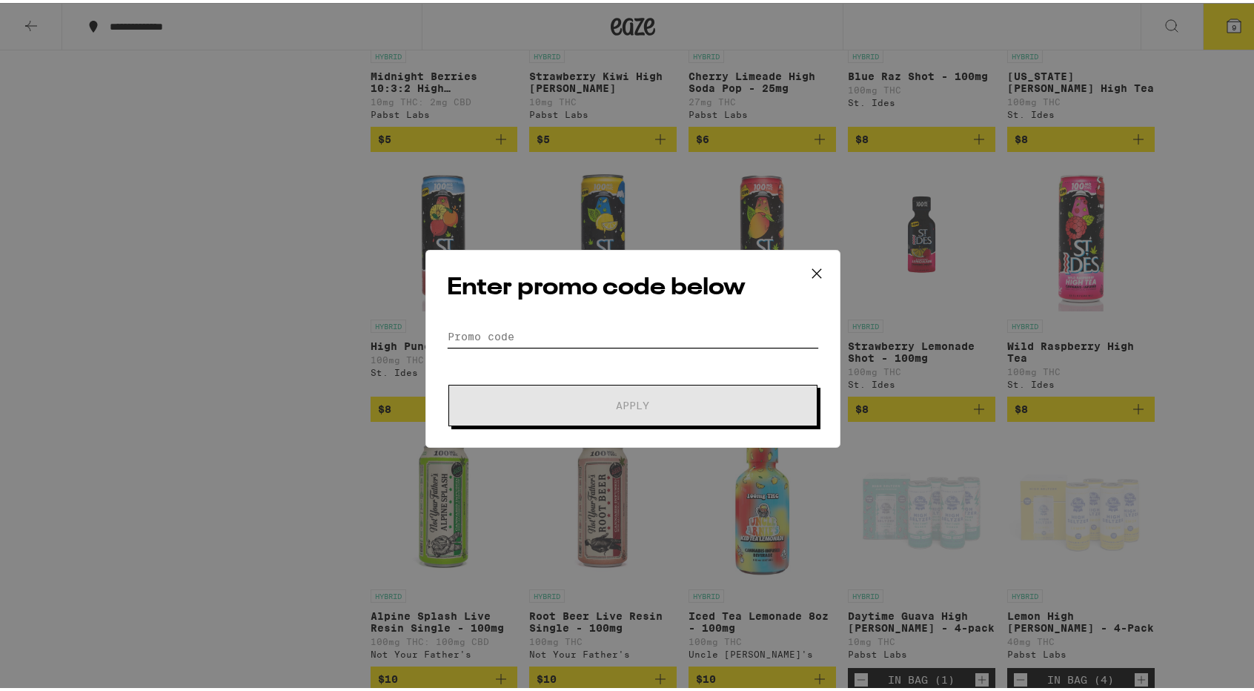
click at [545, 323] on input "Promo Code" at bounding box center [633, 333] width 372 height 22
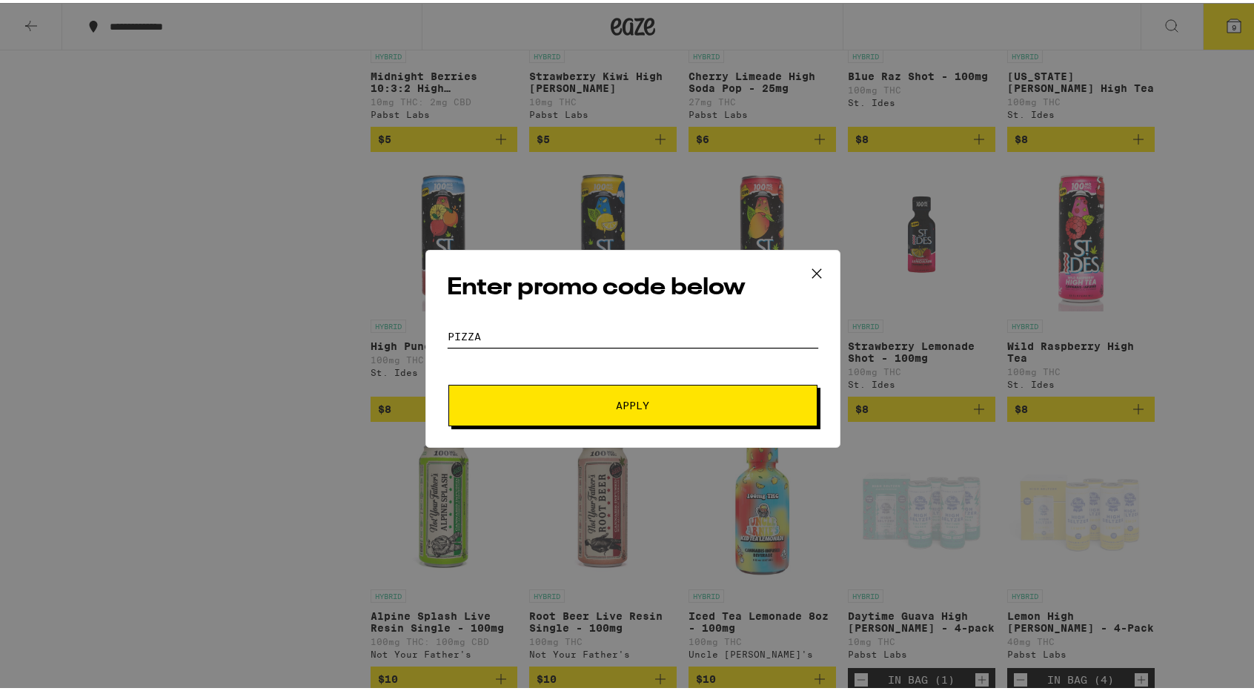
type input "pizza"
click at [627, 392] on button "Apply" at bounding box center [632, 402] width 369 height 41
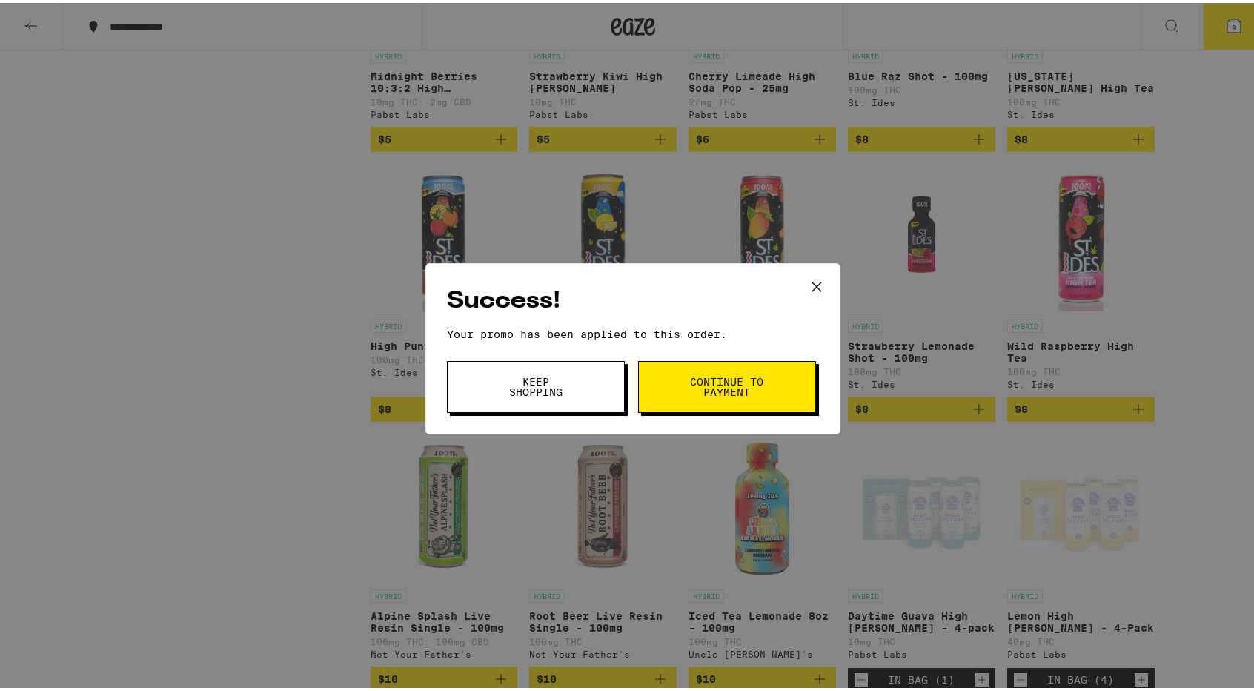
click at [675, 385] on button "Continue to payment" at bounding box center [727, 384] width 178 height 52
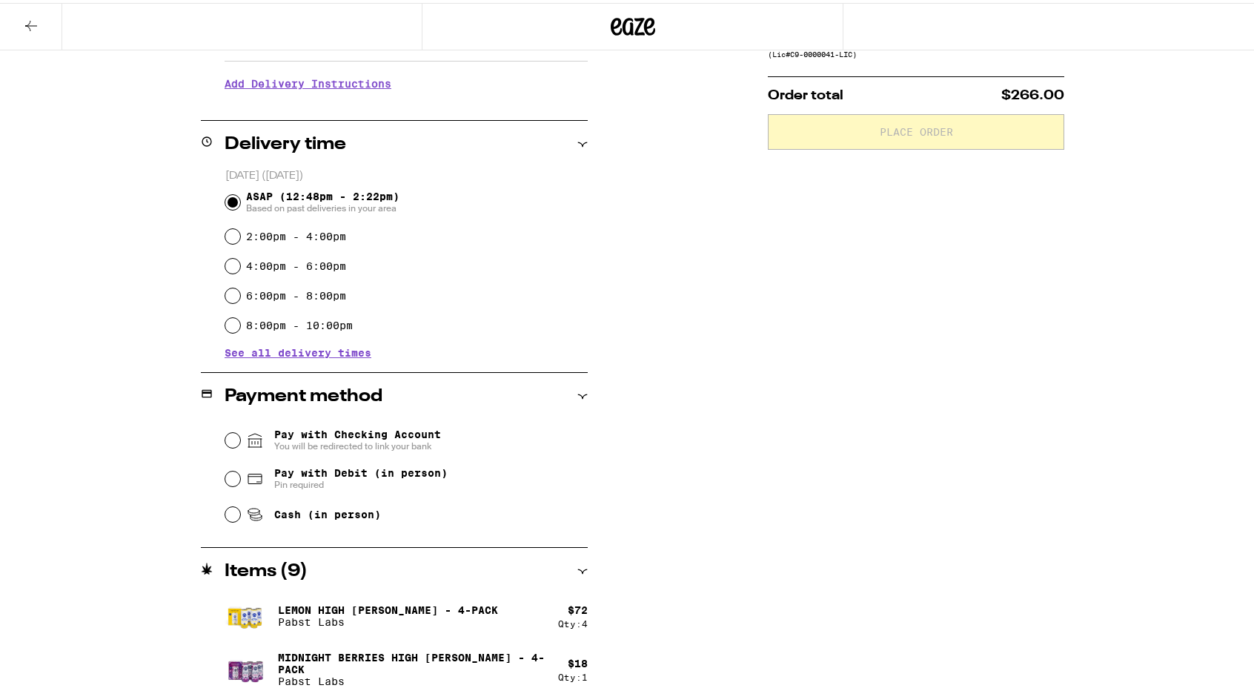
scroll to position [371, 0]
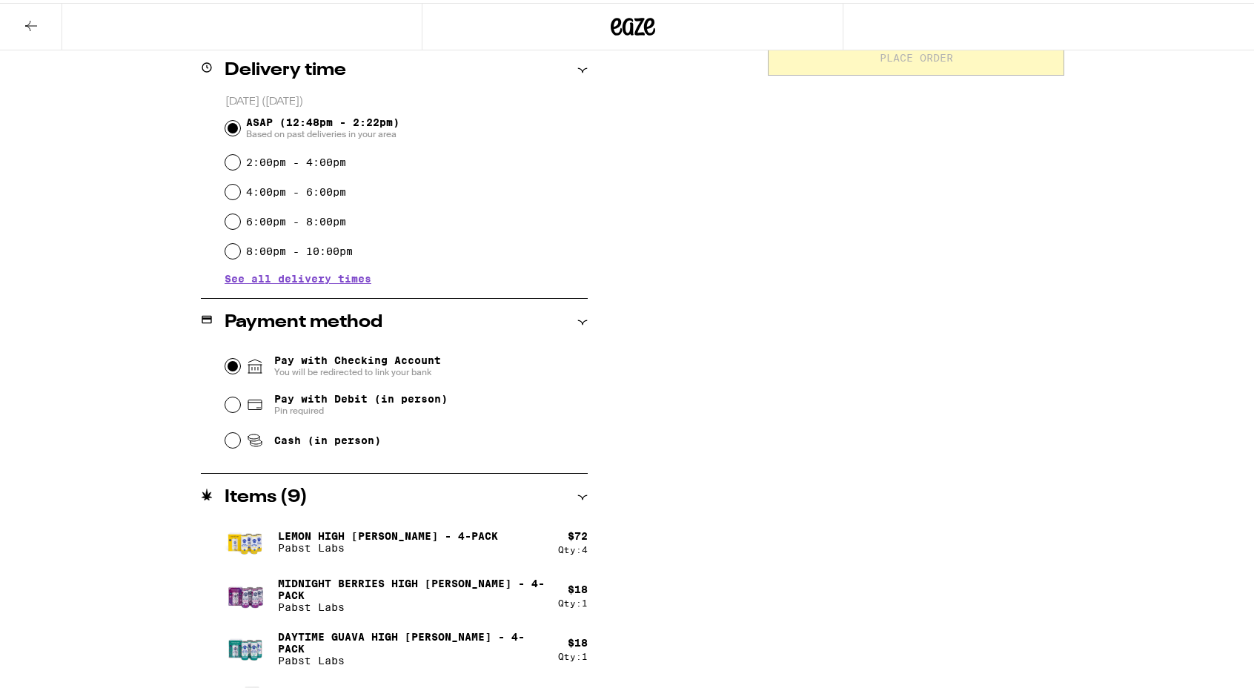
click at [231, 364] on input "Pay with Checking Account You will be redirected to link your bank" at bounding box center [232, 363] width 15 height 15
click at [227, 400] on input "Pay with Debit (in person) Pin required" at bounding box center [232, 401] width 15 height 15
radio input "true"
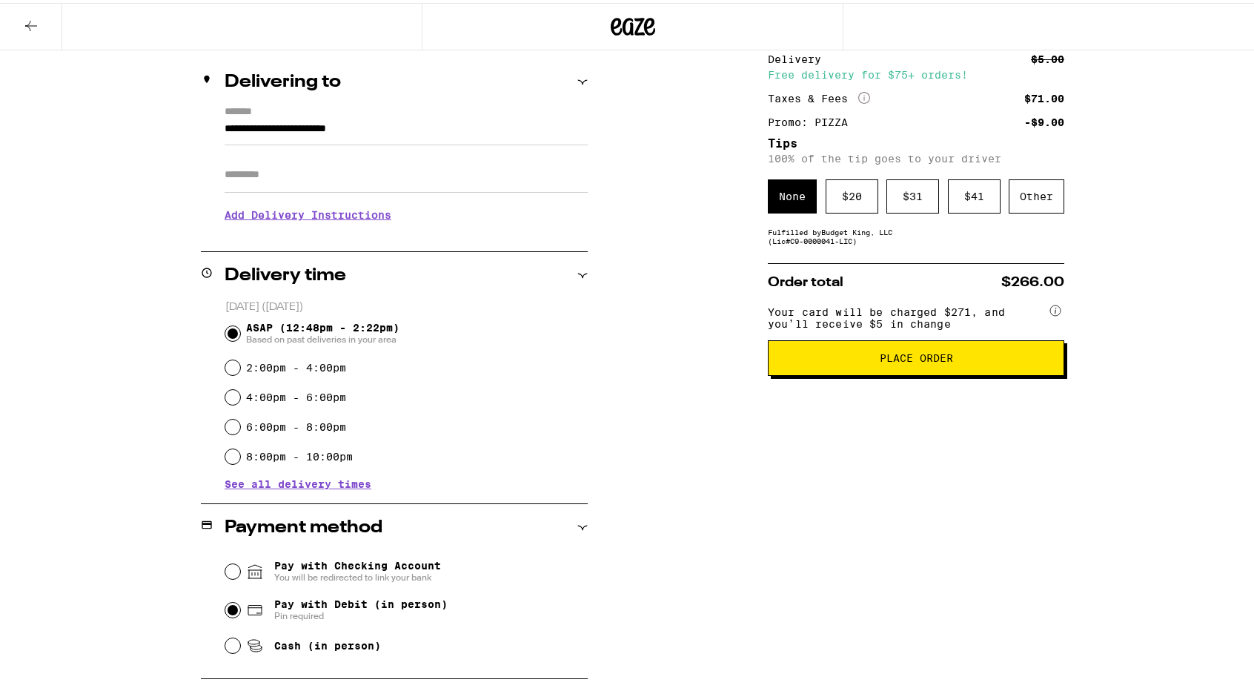
scroll to position [73, 0]
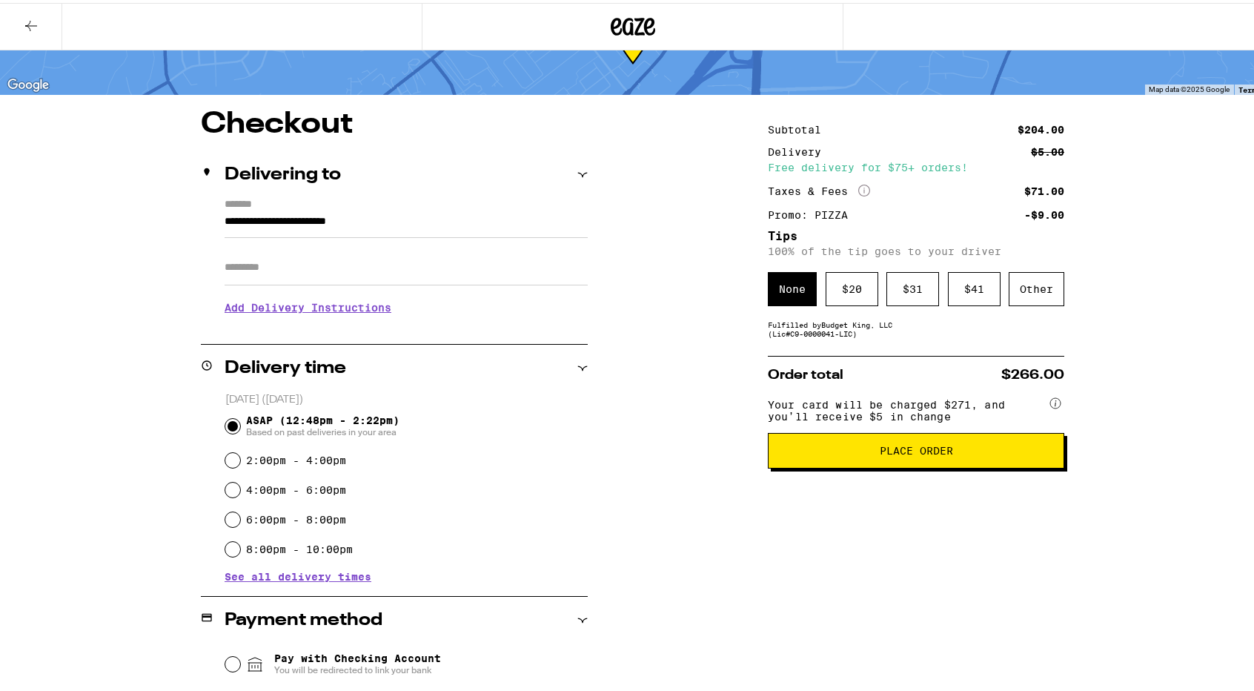
click at [922, 453] on span "Place Order" at bounding box center [916, 447] width 73 height 10
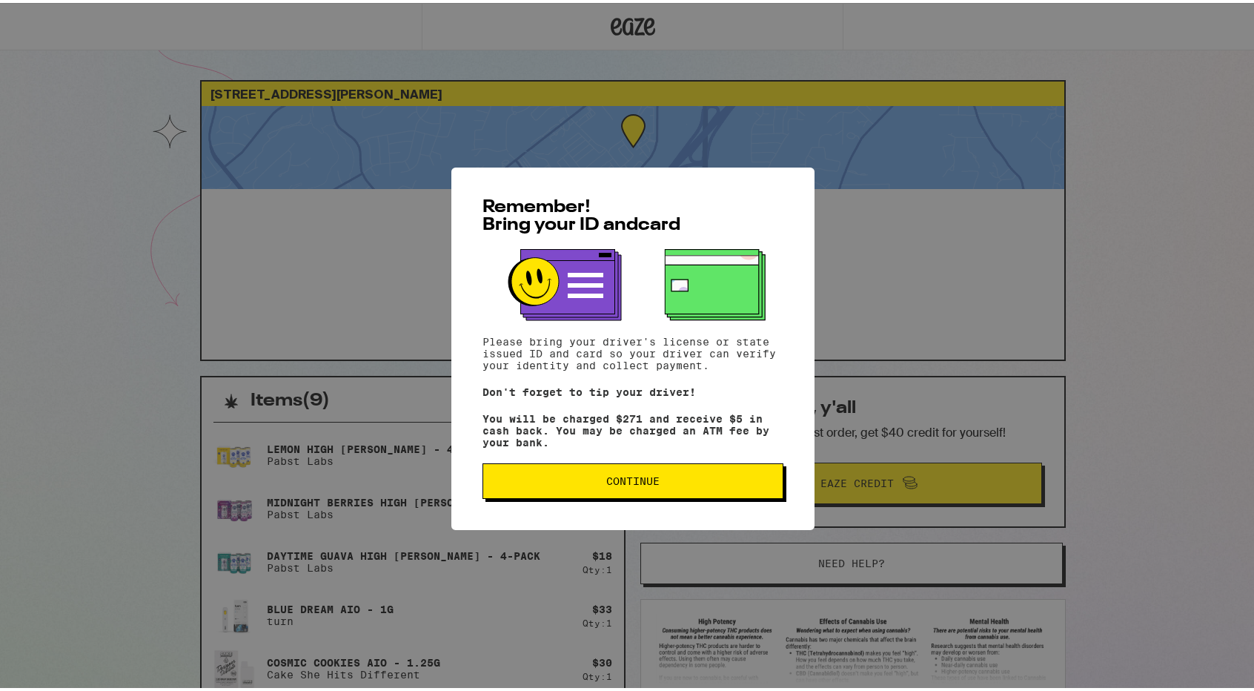
click at [634, 483] on span "Continue" at bounding box center [632, 478] width 53 height 10
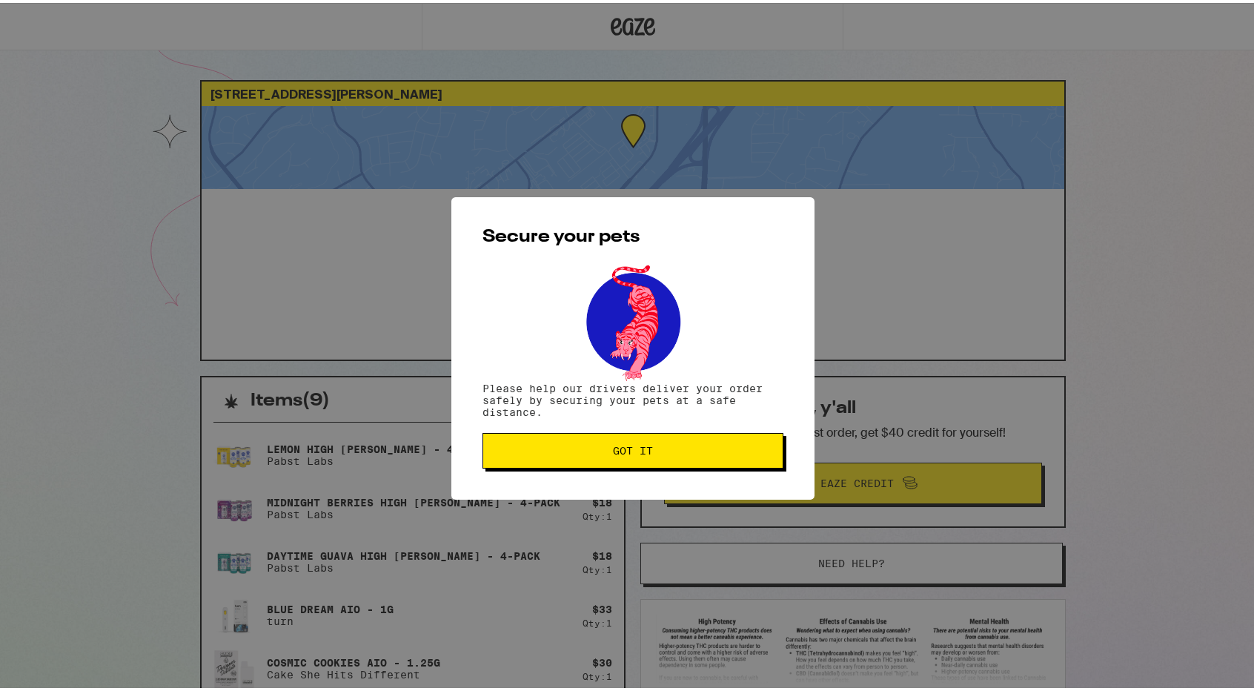
click at [621, 442] on button "Got it" at bounding box center [632, 448] width 301 height 36
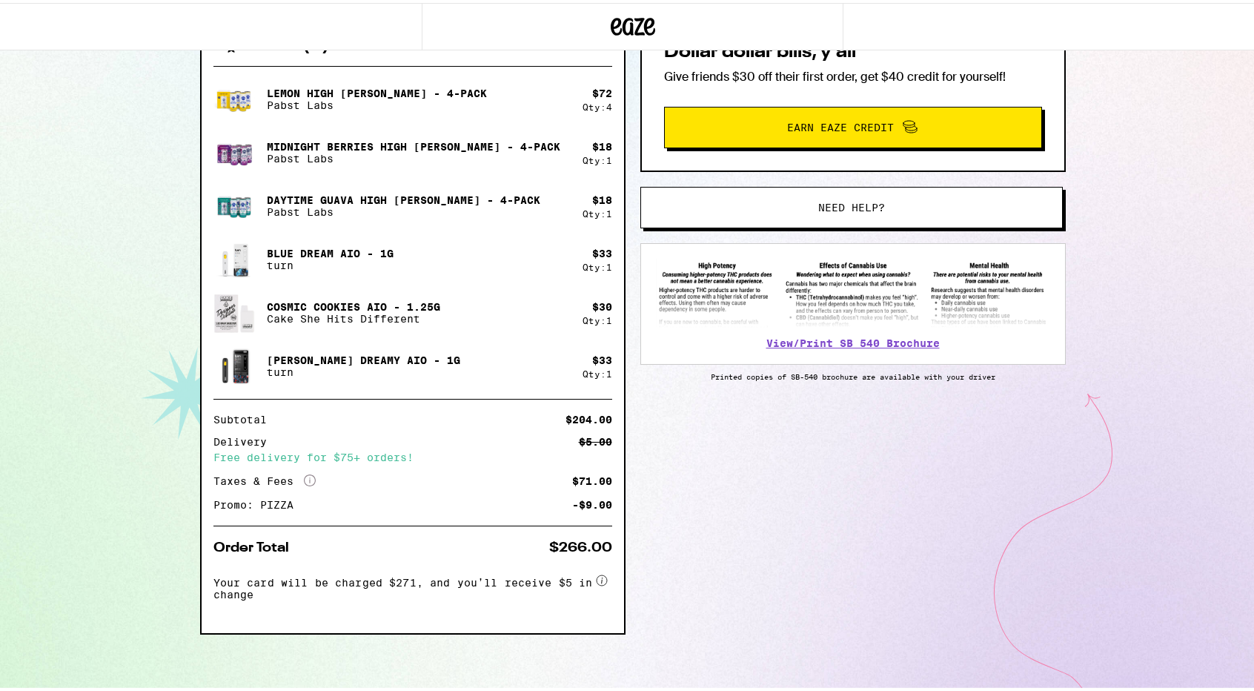
scroll to position [64, 0]
